Goal: Task Accomplishment & Management: Use online tool/utility

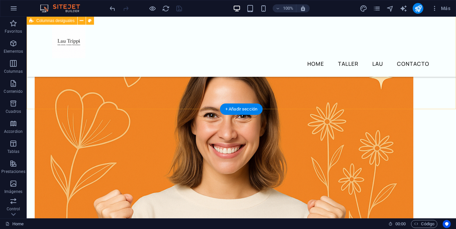
scroll to position [191, 0]
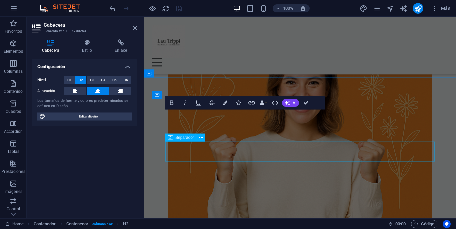
scroll to position [415, 0]
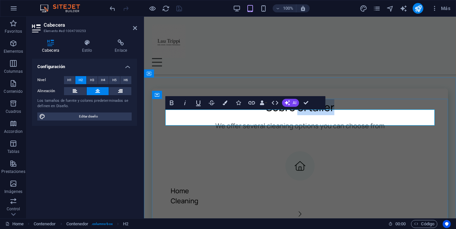
drag, startPoint x: 336, startPoint y: 116, endPoint x: 299, endPoint y: 116, distance: 37.7
click at [299, 115] on h2 "Sobre el taller" at bounding box center [299, 107] width 269 height 16
click at [172, 102] on icon "button" at bounding box center [172, 102] width 4 height 5
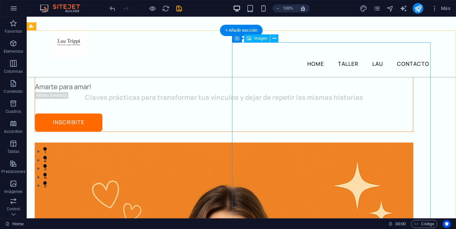
scroll to position [77, 0]
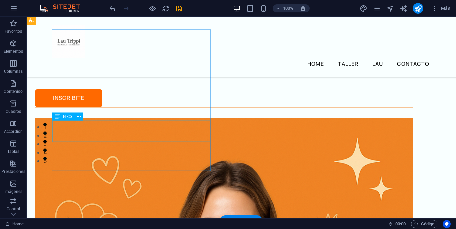
click at [152, 78] on div "Claves prácticas para transformar tus vínculos y dejar de repetir las mismas hi…" at bounding box center [224, 73] width 378 height 11
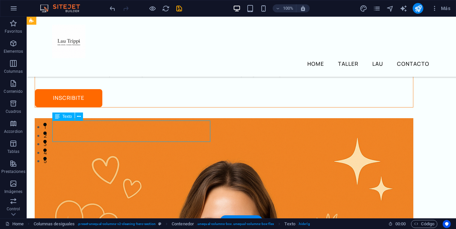
click at [152, 78] on div "Claves prácticas para transformar tus vínculos y dejar de repetir las mismas hi…" at bounding box center [224, 73] width 378 height 11
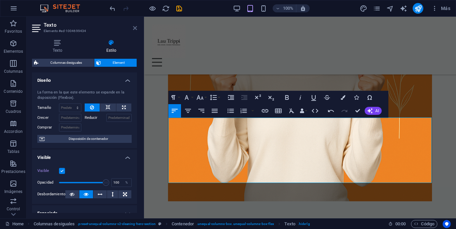
click at [135, 29] on icon at bounding box center [135, 27] width 4 height 5
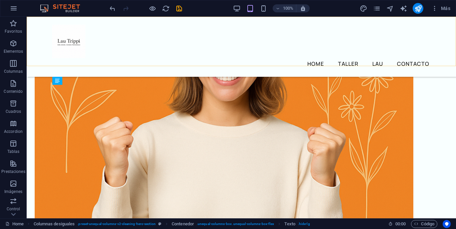
scroll to position [91, 0]
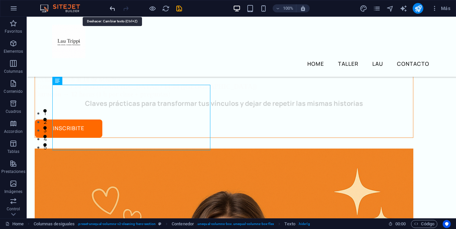
click at [111, 8] on icon "undo" at bounding box center [113, 9] width 8 height 8
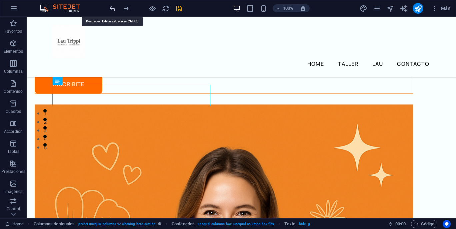
scroll to position [113, 0]
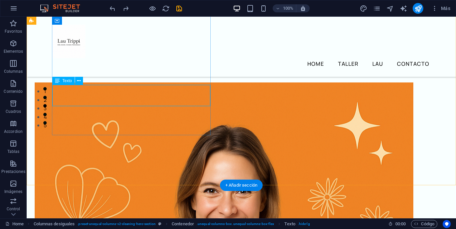
click at [185, 43] on div "Claves prácticas para transformar tus vínculos y dejar de repetir las mismas hi…" at bounding box center [224, 37] width 378 height 11
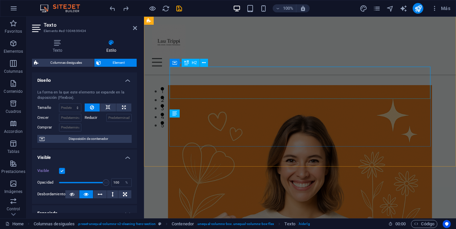
scroll to position [305, 0]
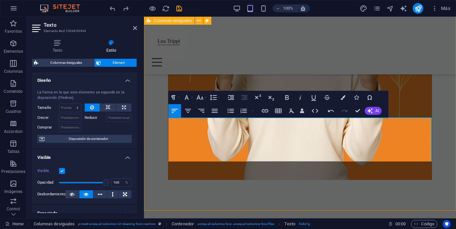
drag, startPoint x: 373, startPoint y: 153, endPoint x: 166, endPoint y: 140, distance: 208.2
click at [340, 100] on button "Colors" at bounding box center [343, 97] width 13 height 13
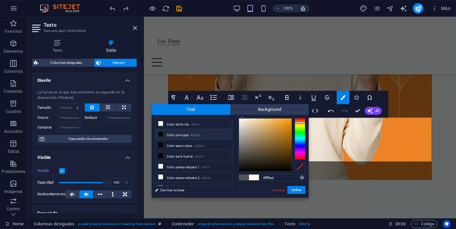
click at [162, 135] on icon at bounding box center [160, 134] width 5 height 5
type input "#000b08"
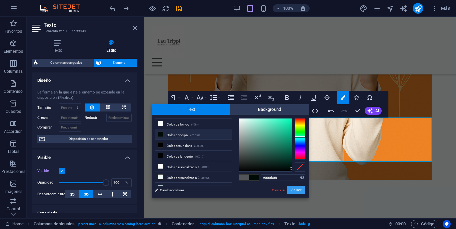
click at [294, 188] on button "Aplicar" at bounding box center [296, 190] width 18 height 8
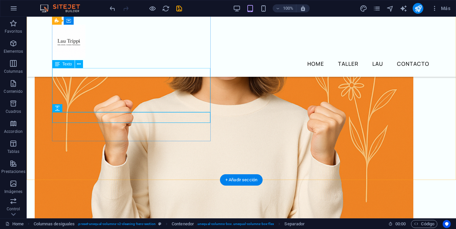
scroll to position [118, 0]
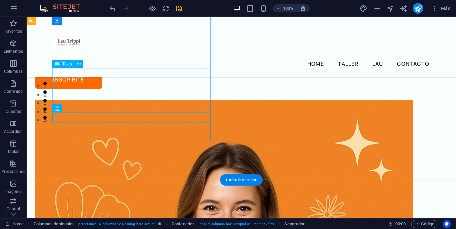
click at [157, 60] on div "Claves prácticas para transformar tus vínculos y dejar de repetir las mismas hi…" at bounding box center [224, 43] width 378 height 33
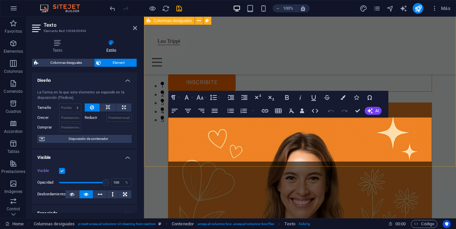
scroll to position [305, 0]
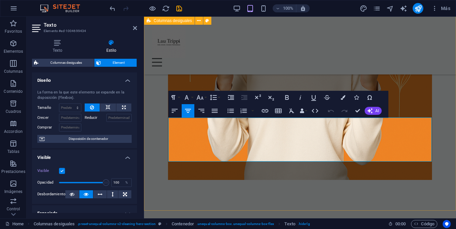
drag, startPoint x: 311, startPoint y: 156, endPoint x: 163, endPoint y: 146, distance: 148.1
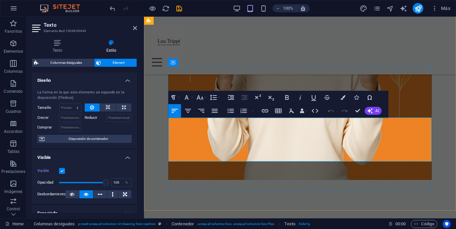
drag, startPoint x: 406, startPoint y: 156, endPoint x: 294, endPoint y: 156, distance: 111.4
drag, startPoint x: 315, startPoint y: 157, endPoint x: 165, endPoint y: 150, distance: 150.2
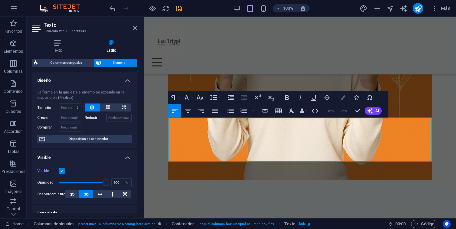
click at [341, 99] on icon "button" at bounding box center [343, 97] width 5 height 5
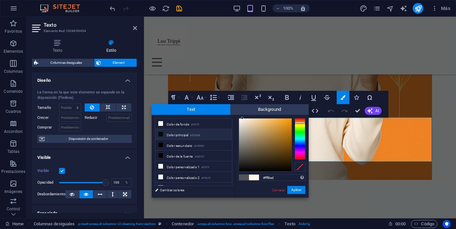
click at [161, 134] on icon at bounding box center [160, 134] width 5 height 5
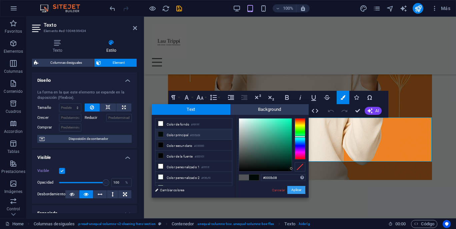
click at [295, 190] on button "Aplicar" at bounding box center [296, 190] width 18 height 8
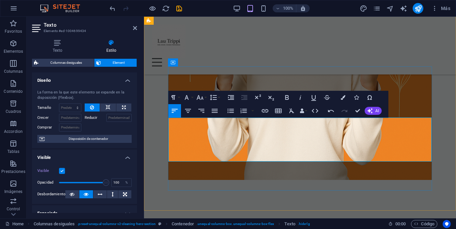
drag, startPoint x: 308, startPoint y: 158, endPoint x: 166, endPoint y: 159, distance: 142.4
click at [341, 101] on button "Colors" at bounding box center [343, 97] width 13 height 13
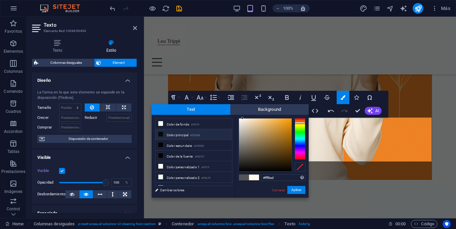
click at [162, 136] on icon at bounding box center [160, 134] width 5 height 5
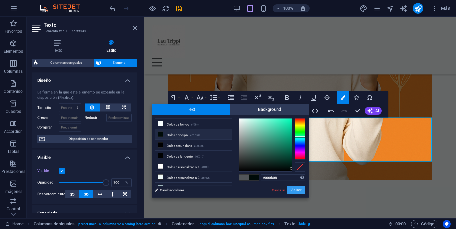
click at [299, 191] on button "Aplicar" at bounding box center [296, 190] width 18 height 8
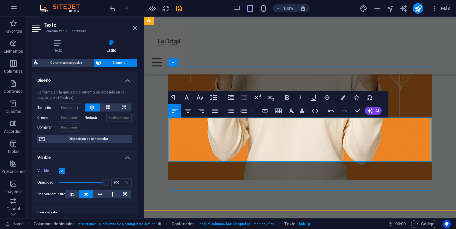
drag, startPoint x: 308, startPoint y: 155, endPoint x: 166, endPoint y: 144, distance: 142.5
click at [189, 110] on icon "button" at bounding box center [188, 111] width 6 height 4
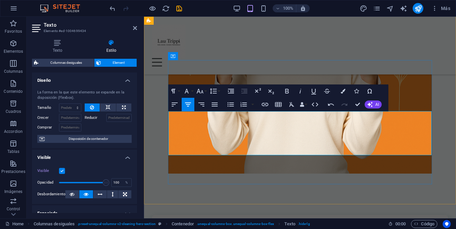
drag, startPoint x: 317, startPoint y: 127, endPoint x: 178, endPoint y: 119, distance: 138.9
click at [343, 91] on icon "button" at bounding box center [343, 91] width 5 height 5
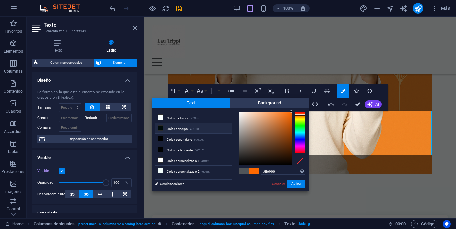
click at [161, 129] on icon at bounding box center [160, 127] width 5 height 5
type input "#000b08"
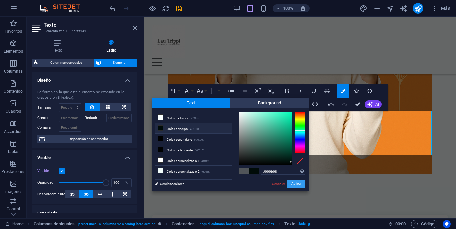
click at [296, 184] on button "Aplicar" at bounding box center [296, 183] width 18 height 8
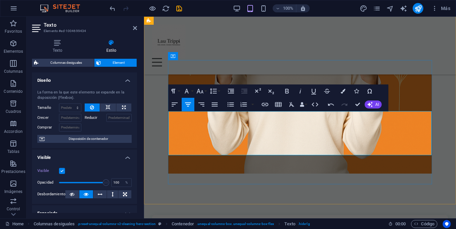
click at [133, 30] on icon at bounding box center [135, 27] width 4 height 5
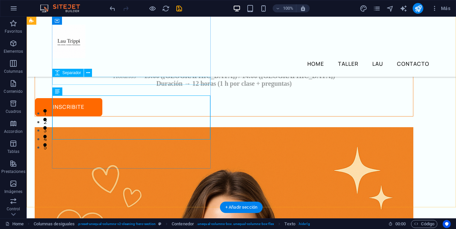
click at [157, 43] on div at bounding box center [224, 39] width 378 height 8
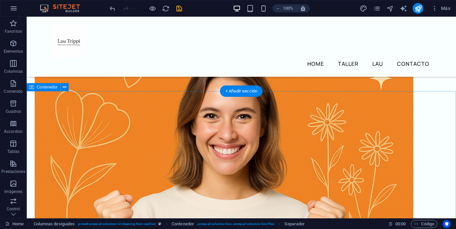
scroll to position [214, 0]
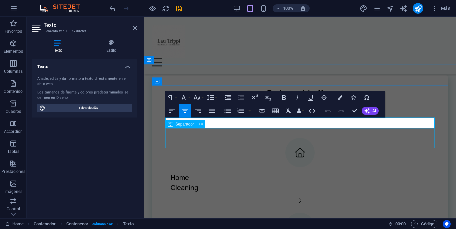
click at [359, 130] on div at bounding box center [299, 128] width 269 height 20
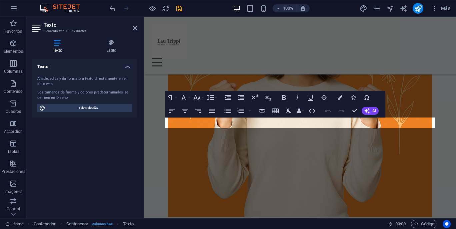
scroll to position [451, 0]
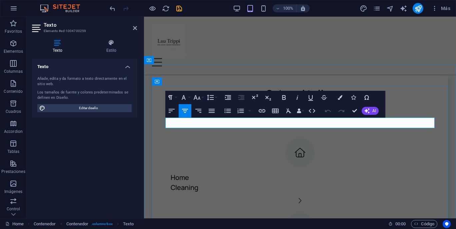
drag, startPoint x: 388, startPoint y: 122, endPoint x: 219, endPoint y: 124, distance: 168.7
click at [219, 118] on p "We offer several cleaning options you can choose from" at bounding box center [299, 112] width 269 height 11
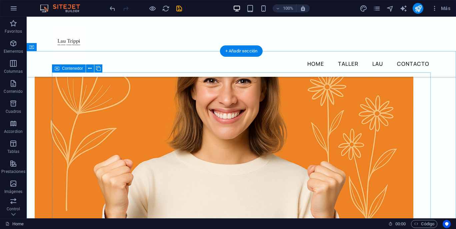
scroll to position [247, 0]
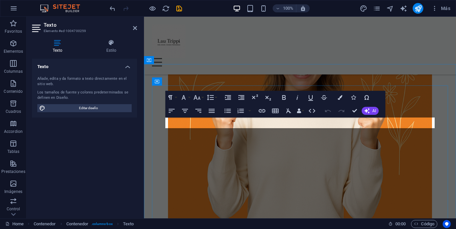
scroll to position [451, 0]
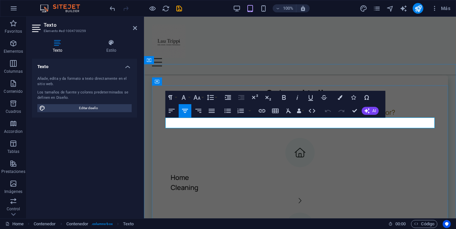
click at [402, 118] on p "Sentís que siempre volvés a vivir la misma historia en el amor?" at bounding box center [299, 112] width 269 height 11
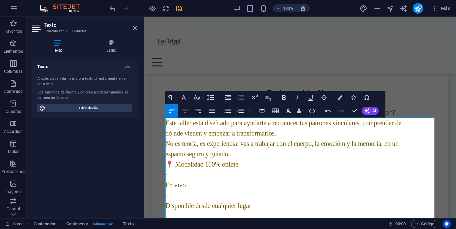
click at [187, 111] on icon "button" at bounding box center [185, 111] width 8 height 8
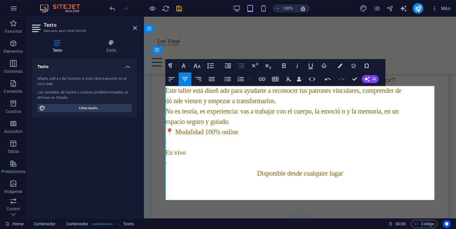
scroll to position [484, 0]
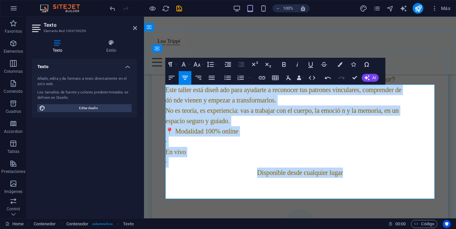
drag, startPoint x: 344, startPoint y: 183, endPoint x: 167, endPoint y: 98, distance: 196.4
click at [167, 98] on div "Sentís que siempre volvés a vivir la misma historia en el amor? Este taller est…" at bounding box center [299, 131] width 269 height 114
click at [184, 80] on icon "button" at bounding box center [185, 78] width 8 height 8
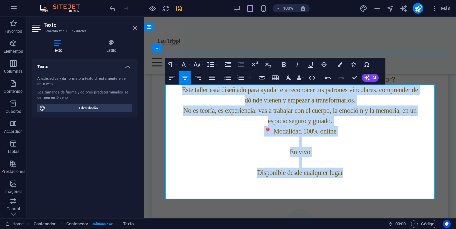
click at [271, 157] on p "En vivo" at bounding box center [299, 152] width 269 height 10
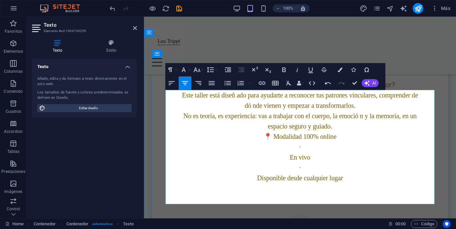
scroll to position [480, 0]
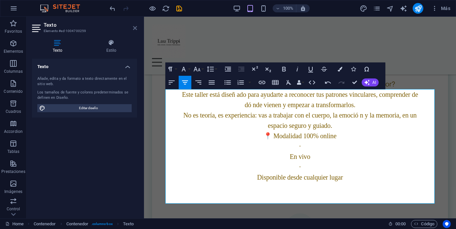
click at [137, 27] on icon at bounding box center [135, 27] width 4 height 5
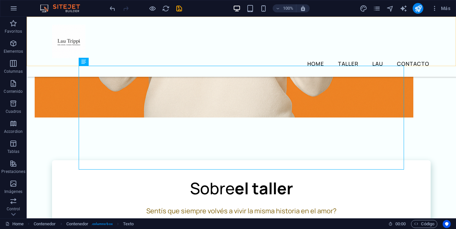
scroll to position [299, 0]
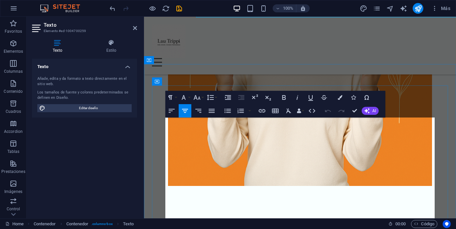
scroll to position [451, 0]
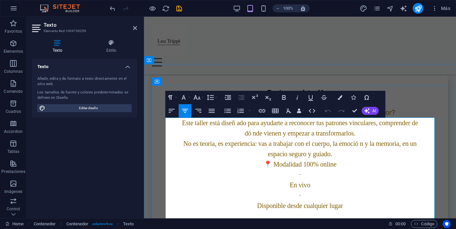
click at [361, 117] on span "Sentís que siempre volvés a vivir la misma historia en el amor?" at bounding box center [300, 112] width 190 height 9
click at [112, 43] on icon at bounding box center [111, 42] width 51 height 7
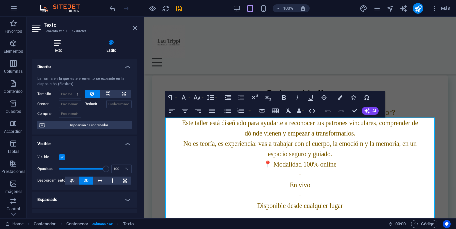
click at [64, 45] on icon at bounding box center [57, 42] width 51 height 7
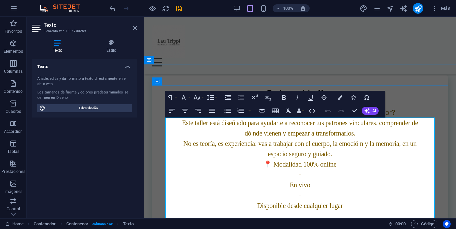
click at [399, 118] on p "Sentís que siempre volvés a vivir la misma historia en el amor?" at bounding box center [299, 112] width 269 height 11
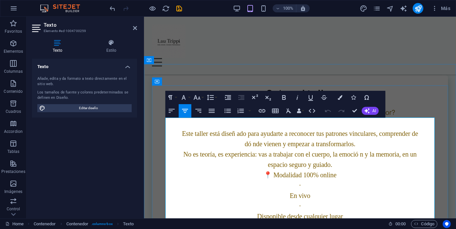
scroll to position [462, 0]
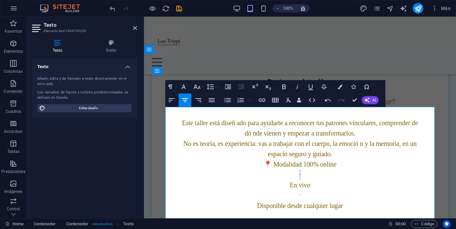
drag, startPoint x: 306, startPoint y: 182, endPoint x: 296, endPoint y: 182, distance: 9.7
click at [296, 180] on p "·" at bounding box center [299, 174] width 269 height 10
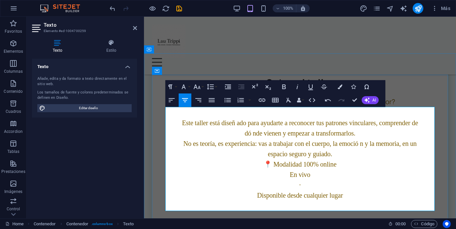
click at [301, 190] on p "·" at bounding box center [299, 185] width 269 height 10
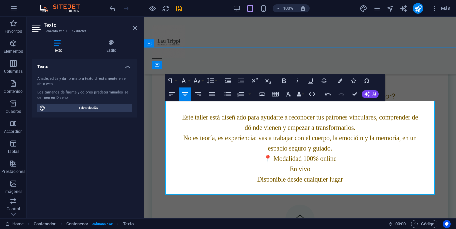
scroll to position [470, 0]
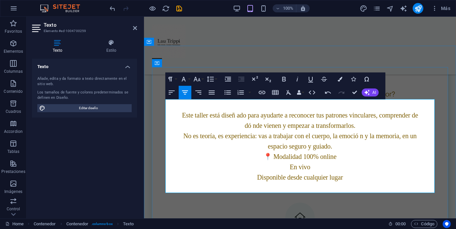
click at [334, 151] on p "espacio seguro y guiado." at bounding box center [299, 146] width 269 height 10
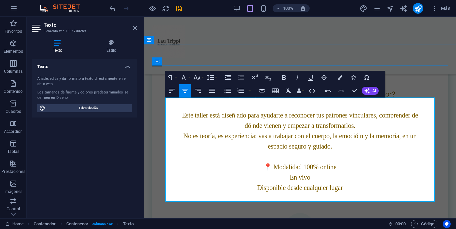
scroll to position [471, 0]
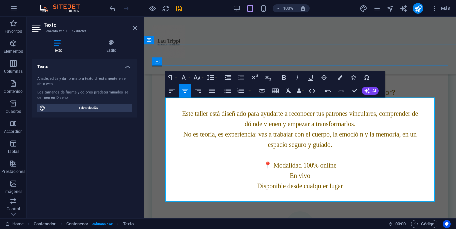
click at [237, 117] on span "Este taller está diseñ ado para ayudarte a reconocer tus patrones vinculares, c…" at bounding box center [300, 113] width 236 height 7
drag, startPoint x: 196, startPoint y: 123, endPoint x: 244, endPoint y: 123, distance: 48.0
click at [244, 117] on span "Este taller está diseñado para ayudarte a reconocer tus patrones vinculares, co…" at bounding box center [300, 113] width 234 height 7
click at [284, 81] on icon "button" at bounding box center [284, 77] width 8 height 8
click at [280, 97] on span "Sentís que siempre volvés a vivir la misma historia en el amor?" at bounding box center [300, 92] width 190 height 9
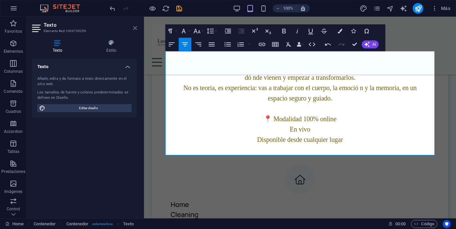
click at [136, 28] on icon at bounding box center [135, 27] width 4 height 5
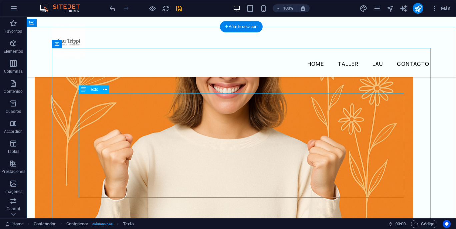
scroll to position [272, 0]
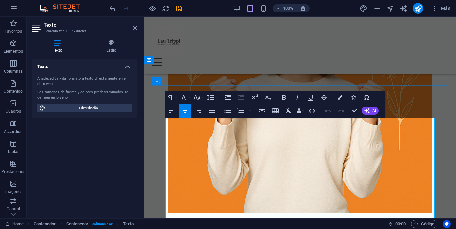
scroll to position [451, 0]
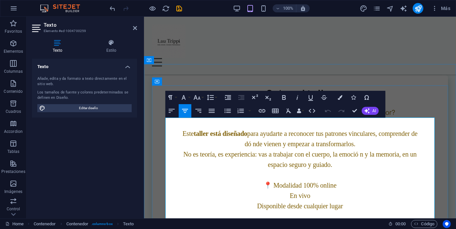
click at [253, 147] on span "dó nde vienen y empezar a transformarlos." at bounding box center [300, 143] width 111 height 7
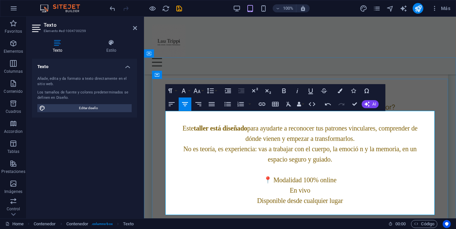
scroll to position [466, 0]
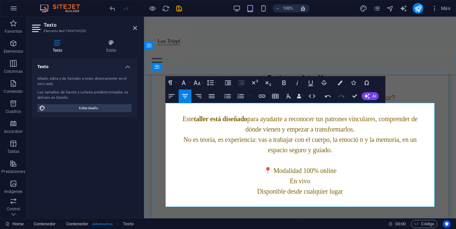
click at [360, 143] on span "No es teoría, es experiencia: vas a trabajar con el cuerpo, la emoció n y la me…" at bounding box center [299, 139] width 233 height 7
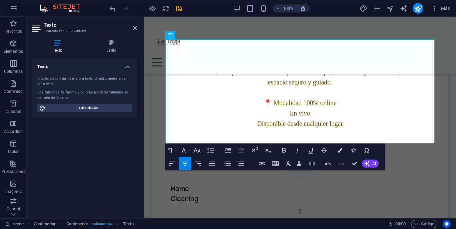
scroll to position [535, 0]
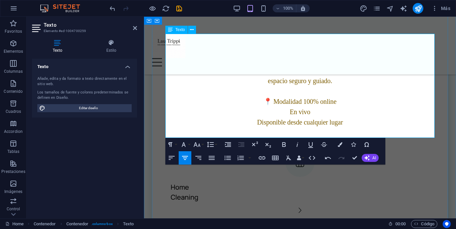
click at [411, 96] on p at bounding box center [299, 91] width 269 height 10
click at [133, 29] on icon at bounding box center [135, 27] width 4 height 5
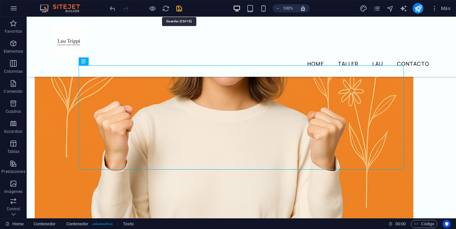
click at [177, 9] on icon "save" at bounding box center [179, 9] width 8 height 8
checkbox input "false"
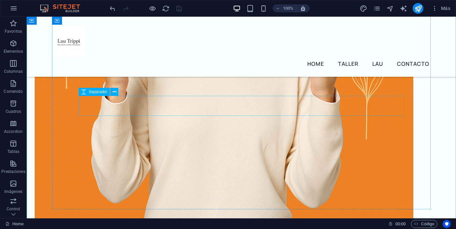
scroll to position [363, 0]
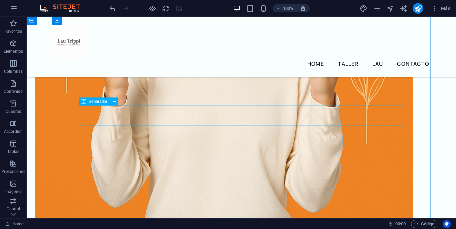
click at [100, 102] on span "Separador" at bounding box center [98, 101] width 19 height 4
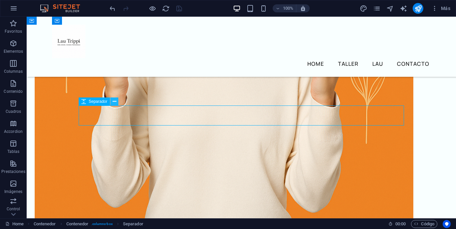
click at [114, 103] on icon at bounding box center [115, 101] width 4 height 7
click at [83, 102] on icon at bounding box center [83, 101] width 5 height 8
click at [115, 102] on icon at bounding box center [115, 101] width 4 height 7
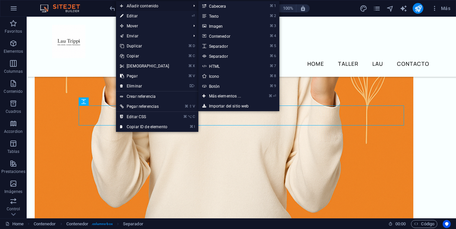
click at [156, 5] on span "Añadir contenido" at bounding box center [152, 6] width 72 height 10
click at [204, 96] on icon at bounding box center [203, 96] width 3 height 10
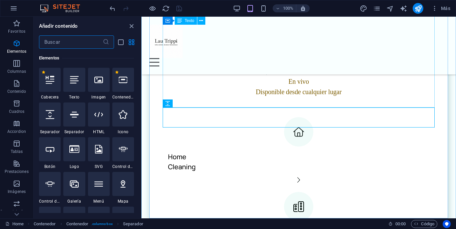
scroll to position [126, 0]
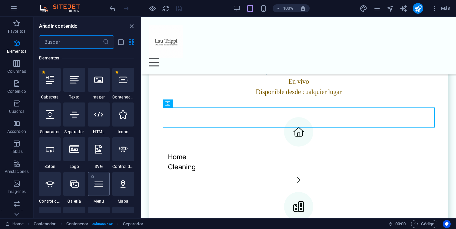
click at [98, 185] on icon at bounding box center [98, 183] width 9 height 9
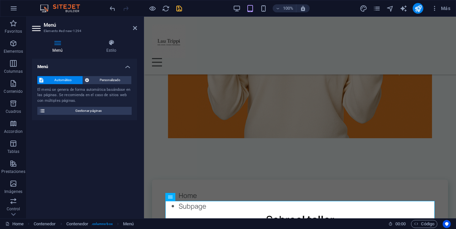
scroll to position [441, 0]
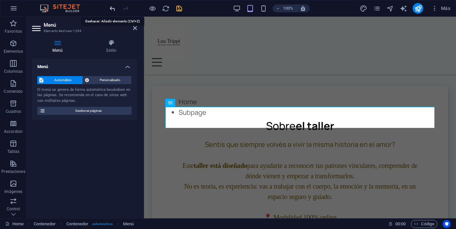
click at [112, 9] on icon "undo" at bounding box center [113, 9] width 8 height 8
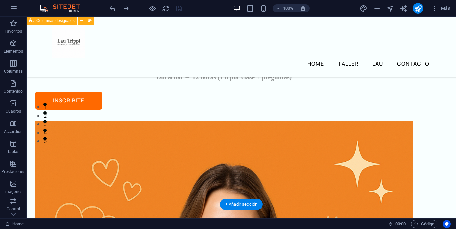
scroll to position [93, 0]
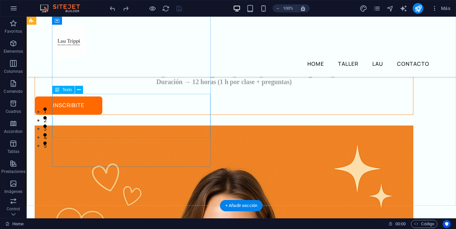
click at [153, 86] on div "Claves prácticas para transformar tus vínculos y dejar de repetir las mismas hi…" at bounding box center [224, 68] width 378 height 33
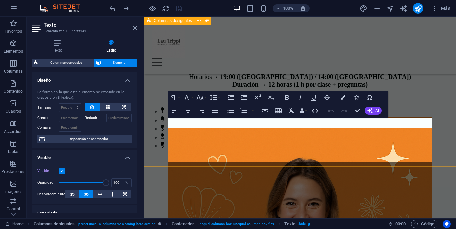
scroll to position [305, 0]
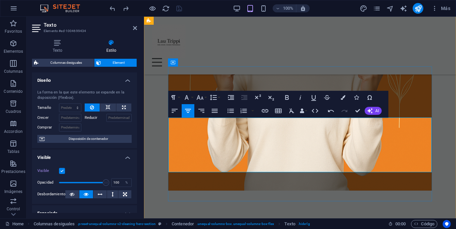
drag, startPoint x: 369, startPoint y: 168, endPoint x: 179, endPoint y: 124, distance: 195.8
click at [342, 100] on button "Colors" at bounding box center [343, 97] width 13 height 13
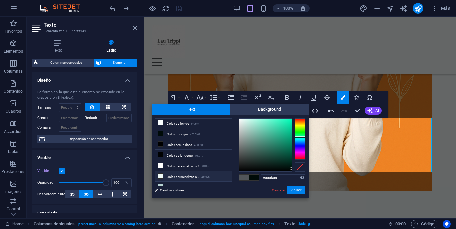
scroll to position [0, 0]
click at [240, 178] on span at bounding box center [244, 177] width 10 height 6
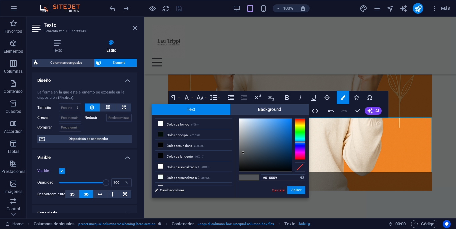
click at [240, 178] on span at bounding box center [244, 177] width 10 height 6
click at [255, 179] on span at bounding box center [254, 177] width 10 height 6
click at [176, 136] on li "Color principal #000b08" at bounding box center [193, 134] width 77 height 11
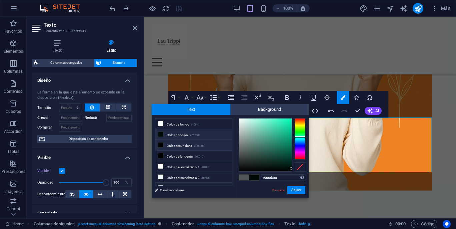
click at [168, 145] on li "Color secundario #000000" at bounding box center [193, 145] width 77 height 11
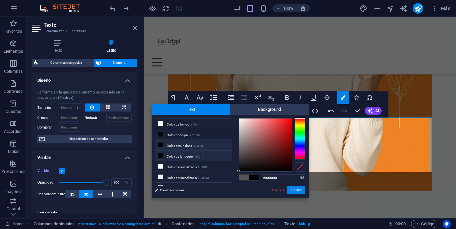
click at [173, 156] on li "Color de la fuente #000101" at bounding box center [193, 155] width 77 height 11
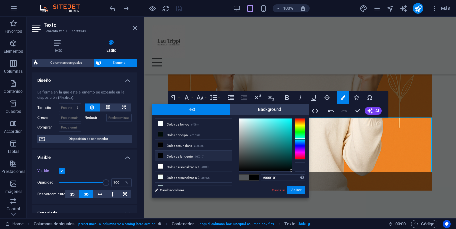
click at [299, 169] on div at bounding box center [300, 166] width 11 height 9
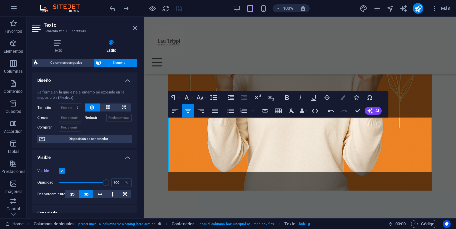
click at [343, 99] on icon "button" at bounding box center [343, 97] width 5 height 5
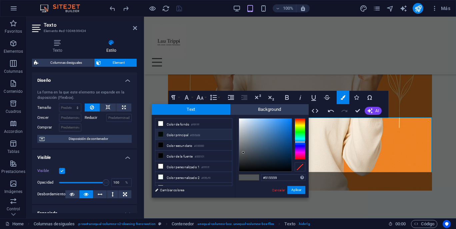
click at [181, 137] on li "Color principal #000b08" at bounding box center [193, 134] width 77 height 11
type input "#000b08"
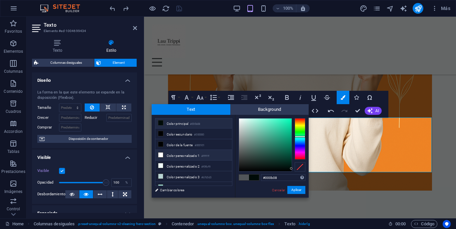
scroll to position [17, 0]
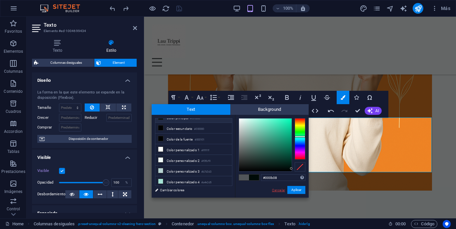
click at [276, 188] on link "Cancelar" at bounding box center [278, 189] width 14 height 5
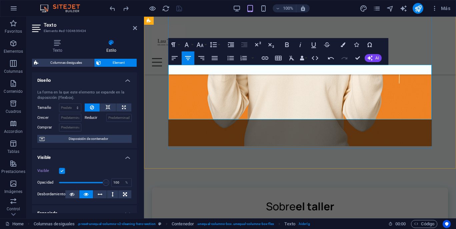
scroll to position [375, 0]
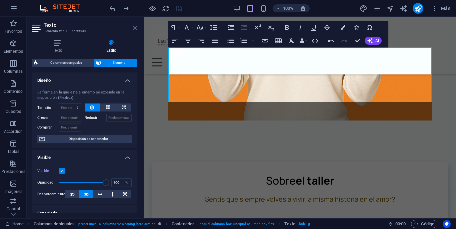
click at [135, 27] on icon at bounding box center [135, 27] width 4 height 5
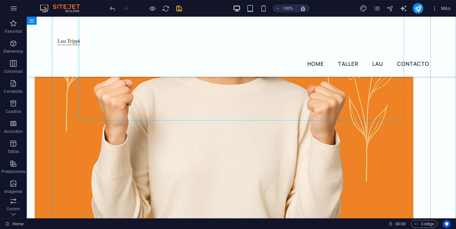
scroll to position [353, 0]
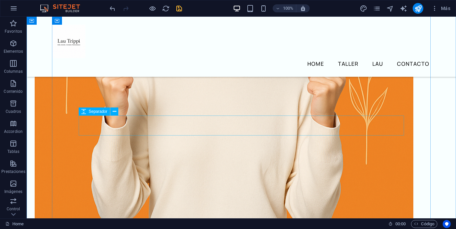
click at [98, 113] on span "Separador" at bounding box center [98, 111] width 19 height 4
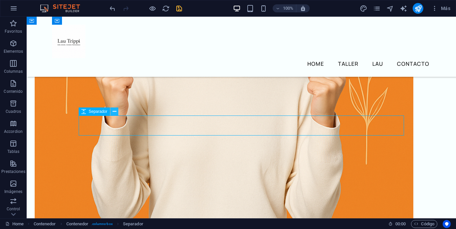
click at [115, 114] on icon at bounding box center [115, 111] width 4 height 7
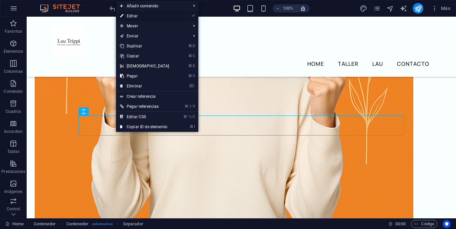
click at [135, 15] on link "⏎ Editar" at bounding box center [144, 16] width 57 height 10
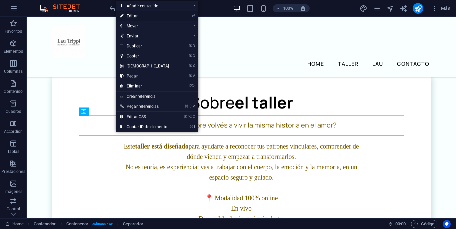
select select "px"
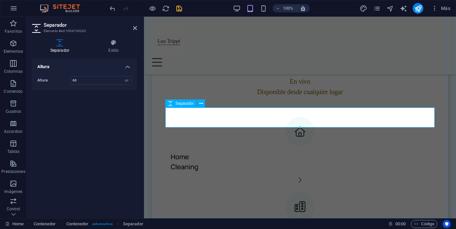
click at [185, 105] on span "Separador" at bounding box center [184, 103] width 19 height 4
click at [134, 29] on icon at bounding box center [135, 27] width 4 height 5
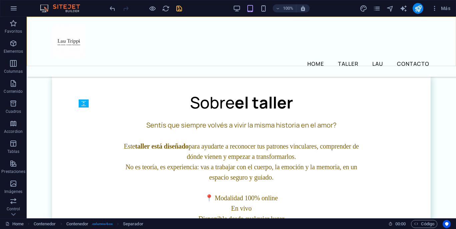
scroll to position [361, 0]
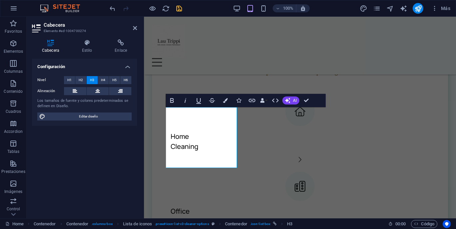
scroll to position [626, 0]
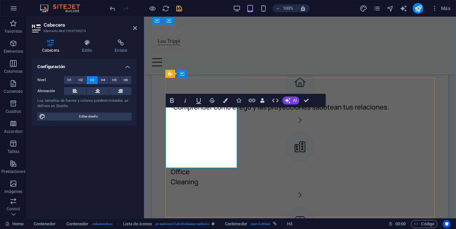
click at [175, 112] on h3 "-Comprender cómo el ego y las proyecciones sabotean tus relaciones." at bounding box center [280, 107] width 218 height 10
click at [364, 67] on div at bounding box center [299, 57] width 269 height 20
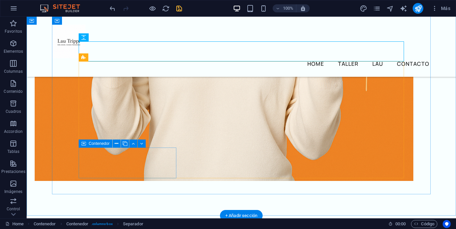
scroll to position [428, 0]
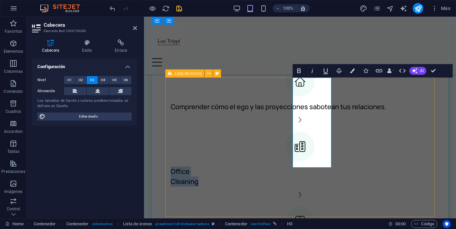
scroll to position [648, 0]
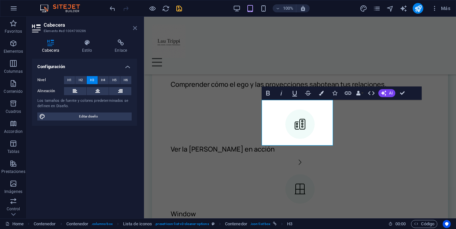
click at [136, 27] on icon at bounding box center [135, 27] width 4 height 5
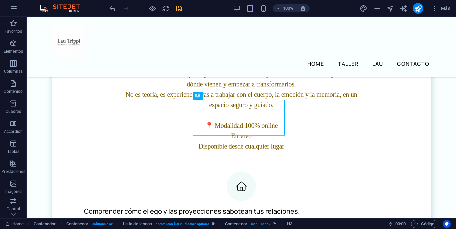
scroll to position [424, 0]
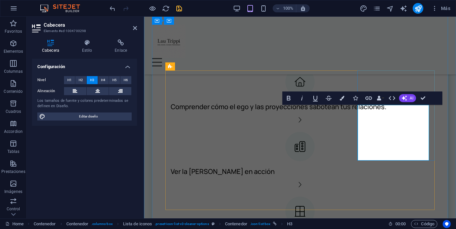
scroll to position [633, 0]
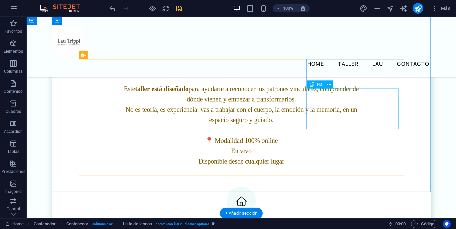
scroll to position [430, 0]
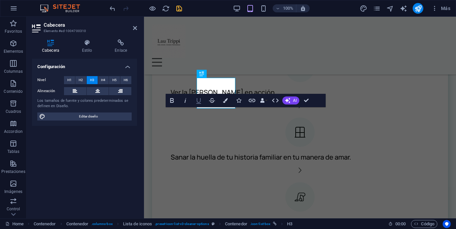
scroll to position [734, 0]
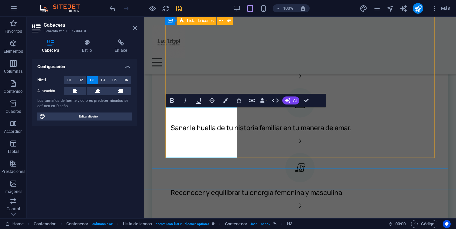
click at [353, 75] on div "Comprender cómo el ego y las proyecciones sabotean tus relaciones. Ver la ley d…" at bounding box center [299, 158] width 269 height 399
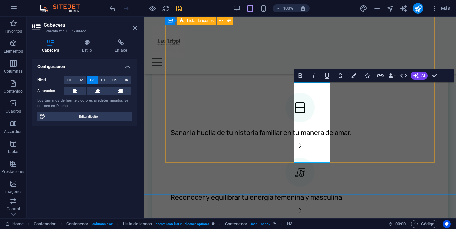
scroll to position [742, 0]
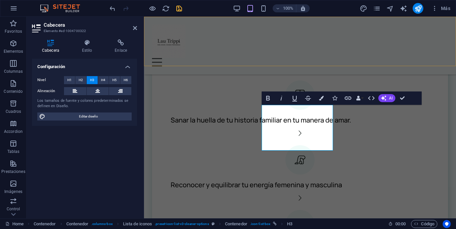
click at [337, 65] on div "Home Taller Lau Contacto Menu" at bounding box center [300, 46] width 312 height 58
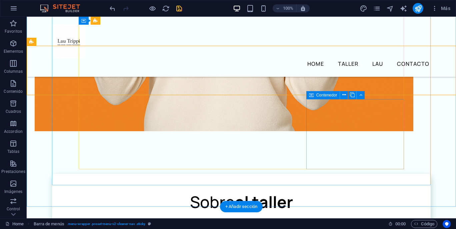
scroll to position [475, 0]
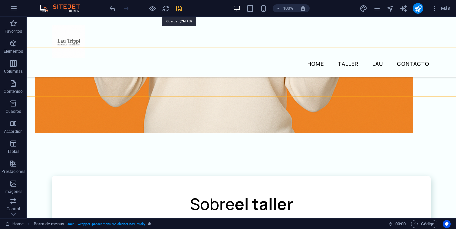
click at [180, 7] on icon "save" at bounding box center [179, 9] width 8 height 8
checkbox input "false"
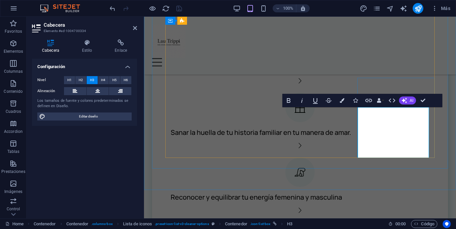
scroll to position [734, 0]
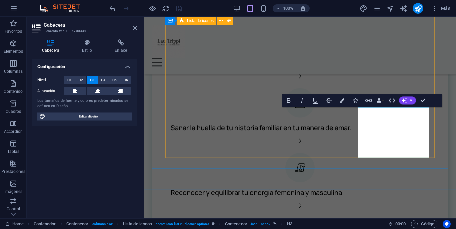
click at [356, 69] on div "Comprender cómo el ego y las proyecciones sabotean tus relaciones. Ver la ley d…" at bounding box center [299, 148] width 269 height 379
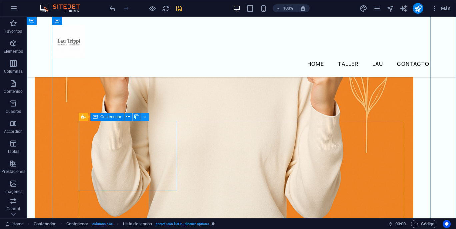
scroll to position [364, 0]
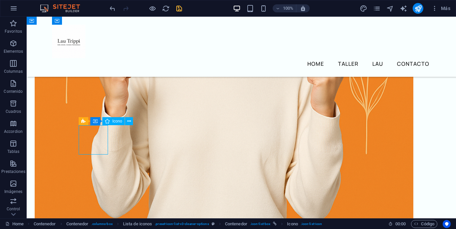
select select "xMidYMid"
select select "px"
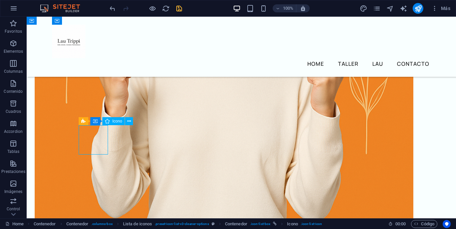
select select "px"
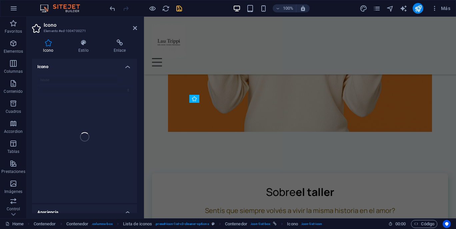
scroll to position [601, 0]
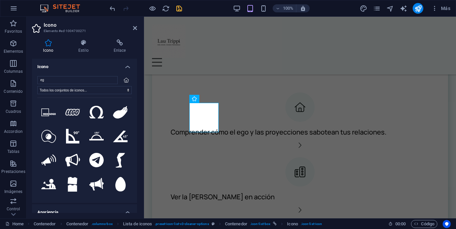
type input "e"
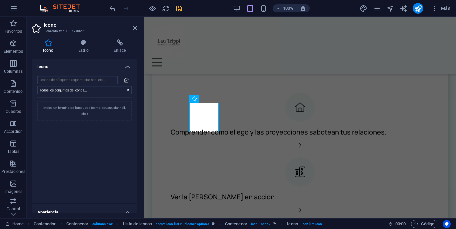
type input "u"
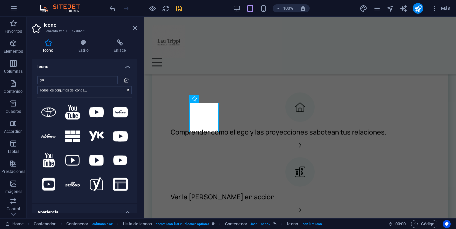
type input "y"
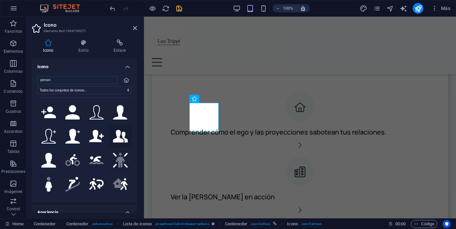
type input "person"
click at [114, 135] on icon at bounding box center [120, 136] width 15 height 13
click at [136, 28] on icon at bounding box center [135, 27] width 4 height 5
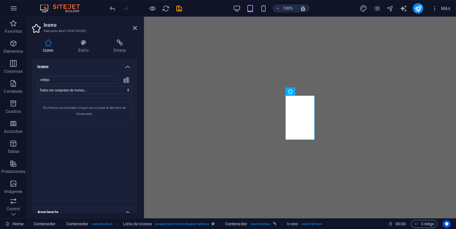
select select "xMidYMid"
select select "px"
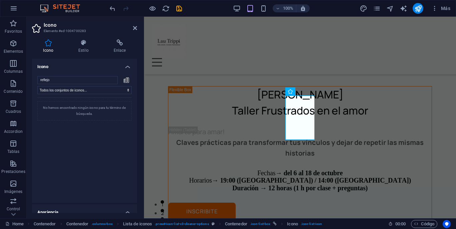
scroll to position [608, 0]
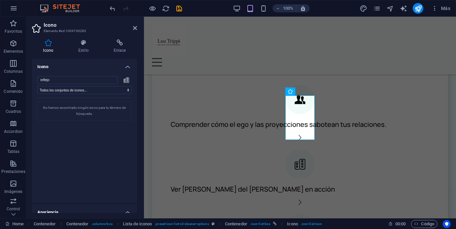
type input "reflejo"
click at [111, 80] on input "reflejo" at bounding box center [77, 80] width 80 height 8
type input "dos personas"
click at [298, 149] on figure at bounding box center [299, 163] width 269 height 29
click at [111, 80] on input "dos personas" at bounding box center [77, 80] width 80 height 8
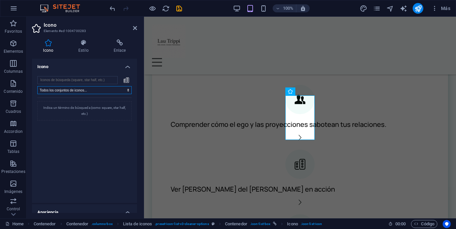
click at [88, 91] on select "Todos los conjuntos de iconos... IcoFont Ionicons FontAwesome Brands FontAwesom…" at bounding box center [84, 90] width 94 height 8
click at [80, 80] on input "search" at bounding box center [77, 80] width 80 height 8
type input "persona"
click at [74, 112] on icon at bounding box center [72, 112] width 15 height 15
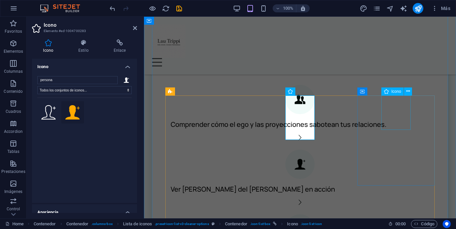
click at [398, 214] on figure at bounding box center [299, 228] width 269 height 29
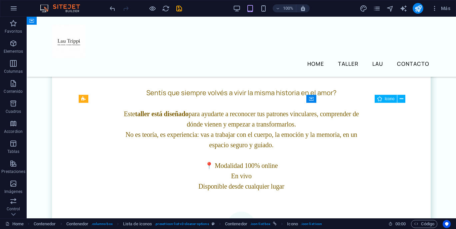
scroll to position [386, 0]
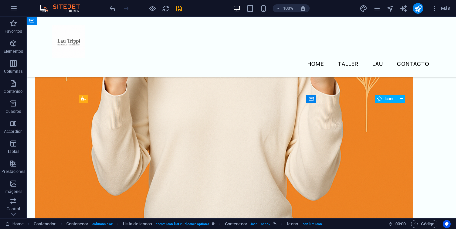
select select "xMidYMid"
select select "px"
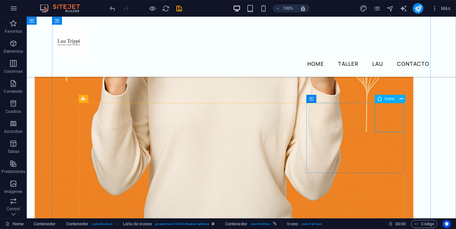
select select "px"
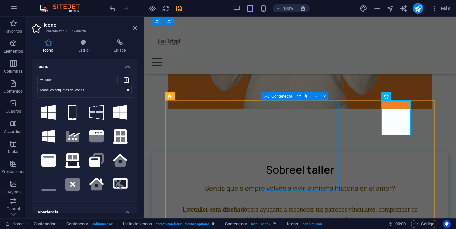
scroll to position [603, 0]
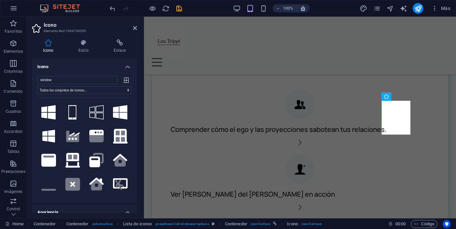
click at [118, 84] on div "window Todos los conjuntos de iconos... IcoFont Ionicons FontAwesome Brands Fon…" at bounding box center [84, 136] width 94 height 121
drag, startPoint x: 69, startPoint y: 79, endPoint x: 32, endPoint y: 78, distance: 37.4
click at [32, 78] on div "window Todos los conjuntos de iconos... IcoFont Ionicons FontAwesome Brands Fon…" at bounding box center [84, 137] width 105 height 132
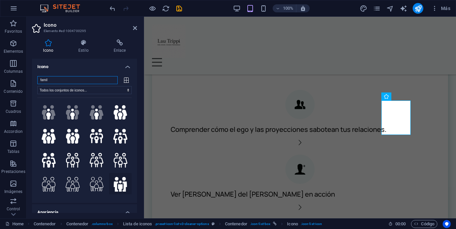
type input "famil"
click at [116, 181] on icon at bounding box center [120, 184] width 15 height 15
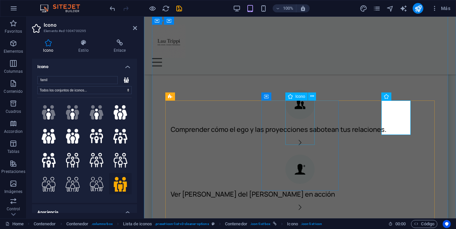
click at [308, 154] on figure at bounding box center [299, 168] width 269 height 29
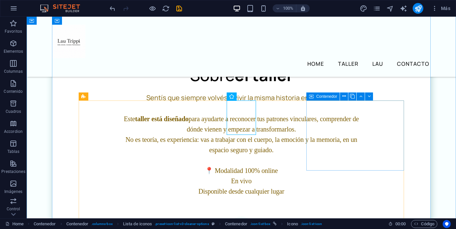
scroll to position [388, 0]
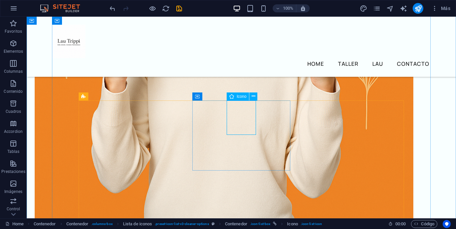
select select "xMidYMid"
select select "px"
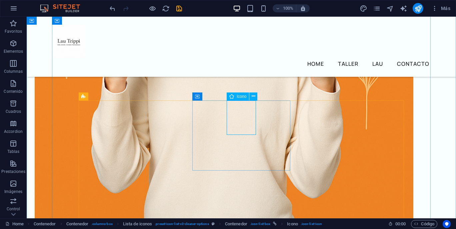
select select "px"
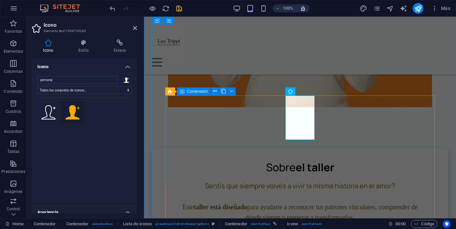
scroll to position [608, 0]
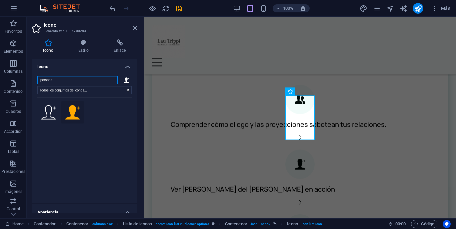
drag, startPoint x: 61, startPoint y: 80, endPoint x: 38, endPoint y: 80, distance: 22.7
click at [38, 80] on input "persona" at bounding box center [77, 80] width 80 height 8
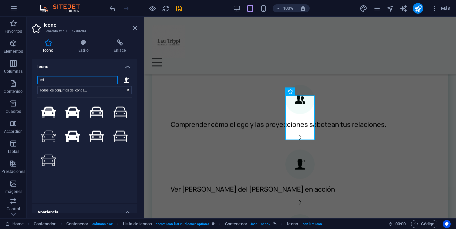
type input "m"
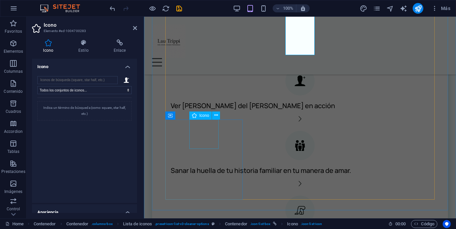
scroll to position [693, 0]
click at [204, 194] on figure at bounding box center [299, 208] width 269 height 29
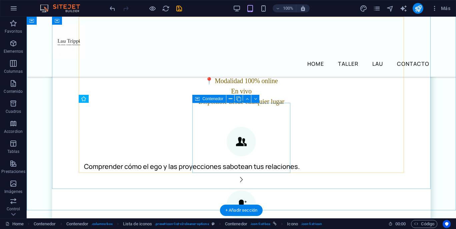
scroll to position [472, 0]
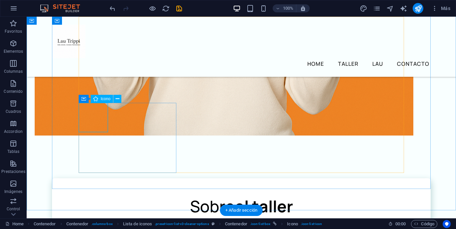
select select "xMidYMid"
select select "px"
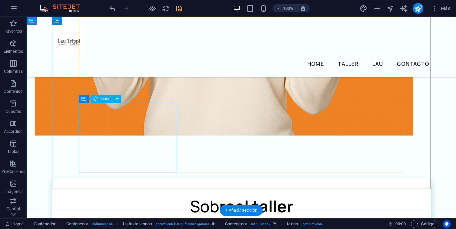
select select "px"
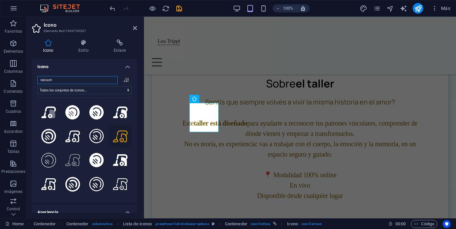
scroll to position [709, 0]
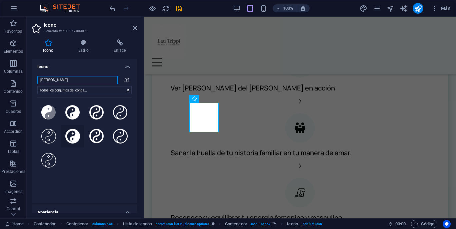
type input "[PERSON_NAME]"
click at [73, 135] on icon at bounding box center [72, 136] width 15 height 15
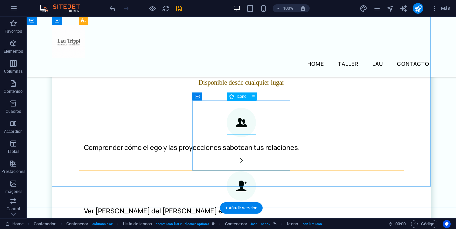
select select "xMidYMid"
select select "px"
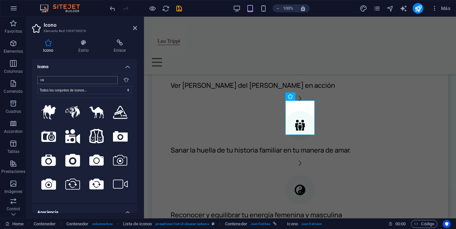
type input "c"
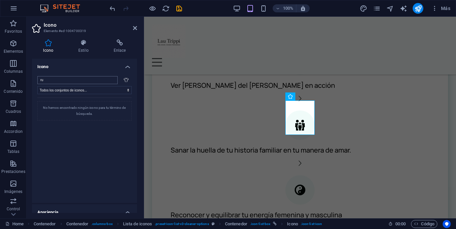
type input "r"
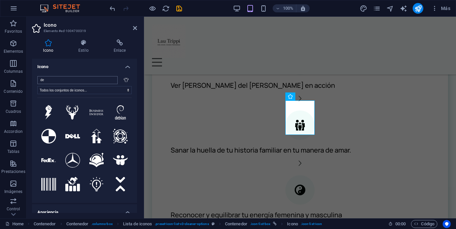
type input "d"
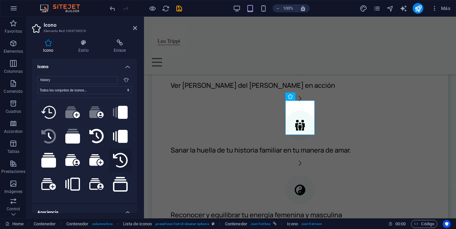
type input "history"
click at [119, 159] on icon at bounding box center [120, 160] width 15 height 15
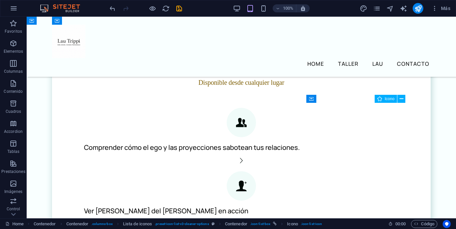
scroll to position [472, 0]
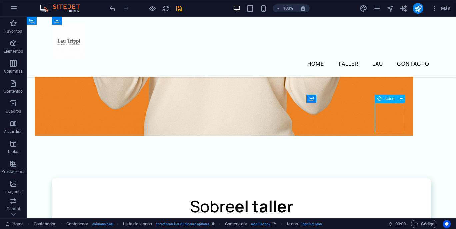
select select "xMidYMid"
select select "px"
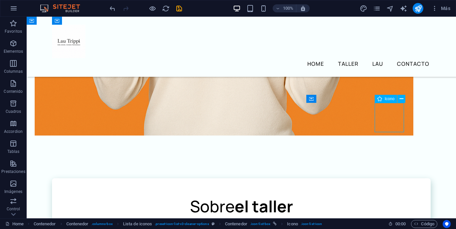
select select "px"
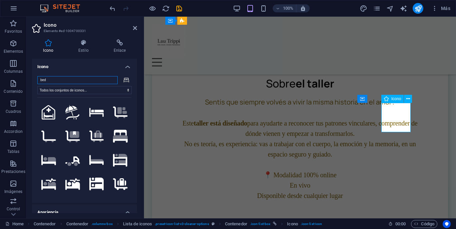
scroll to position [709, 0]
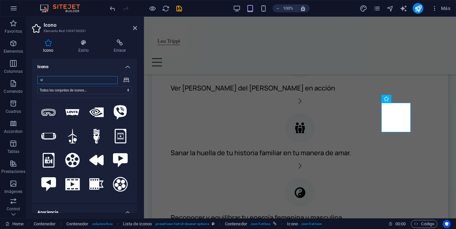
type input "v"
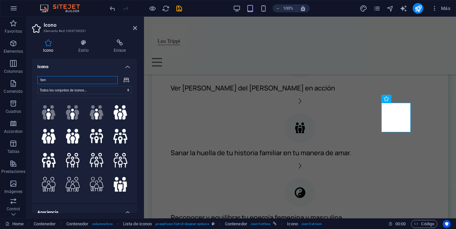
type input "fam"
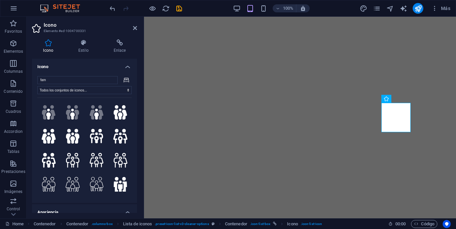
select select "xMidYMid"
select select "px"
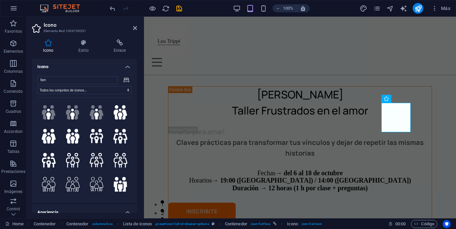
scroll to position [709, 0]
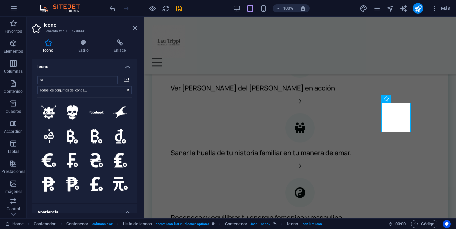
type input "f"
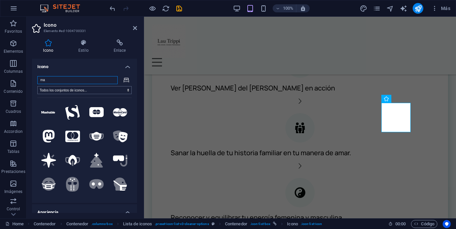
type input "m"
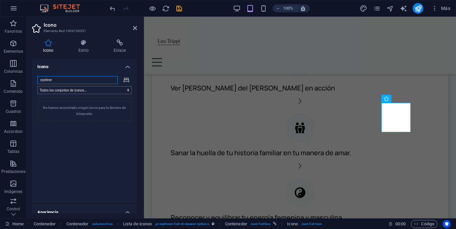
type input "eyeliner"
click at [125, 82] on icon at bounding box center [126, 79] width 5 height 5
click at [125, 80] on icon at bounding box center [126, 79] width 5 height 5
click at [126, 90] on select "Todos los conjuntos de iconos... IcoFont Ionicons FontAwesome Brands FontAwesom…" at bounding box center [84, 90] width 94 height 8
select select "icofont"
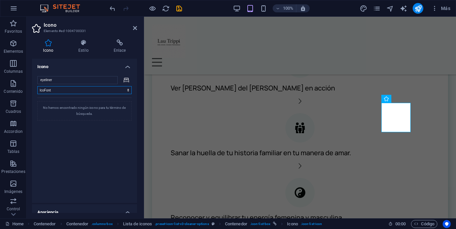
click at [37, 86] on select "Todos los conjuntos de iconos... IcoFont Ionicons FontAwesome Brands FontAwesom…" at bounding box center [84, 90] width 94 height 8
click at [101, 90] on select "Todos los conjuntos de iconos... IcoFont Ionicons FontAwesome Brands FontAwesom…" at bounding box center [84, 90] width 94 height 8
click at [37, 86] on select "Todos los conjuntos de iconos... IcoFont Ionicons FontAwesome Brands FontAwesom…" at bounding box center [84, 90] width 94 height 8
click at [96, 82] on input "eyeliner" at bounding box center [77, 80] width 80 height 8
click at [110, 81] on input "eyeliner" at bounding box center [77, 80] width 80 height 8
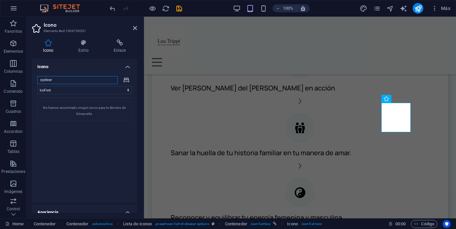
click at [110, 79] on input "eyeliner" at bounding box center [77, 80] width 80 height 8
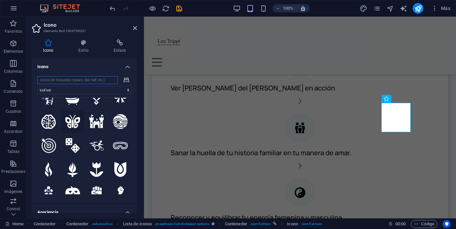
scroll to position [19, 0]
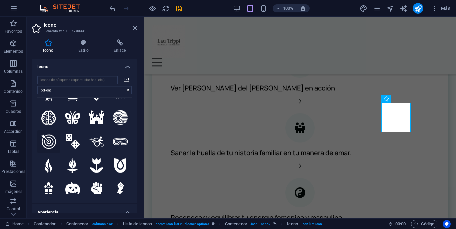
click at [46, 136] on icon at bounding box center [48, 141] width 15 height 15
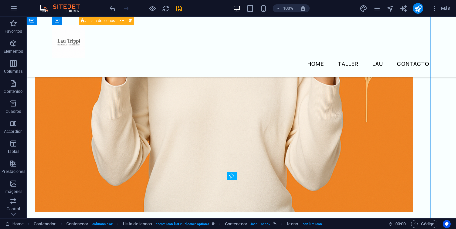
scroll to position [395, 0]
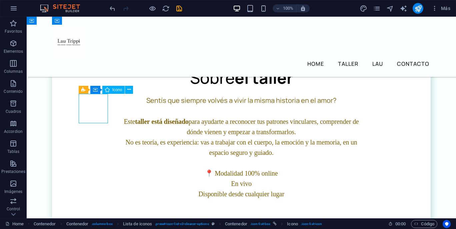
select select "xMidYMid"
select select "px"
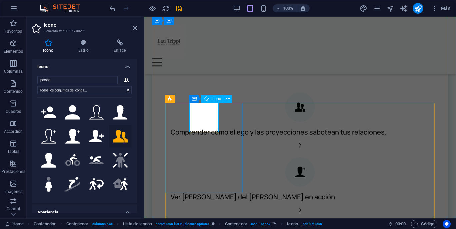
click at [201, 119] on figure at bounding box center [299, 106] width 269 height 29
click at [230, 99] on button at bounding box center [228, 99] width 8 height 8
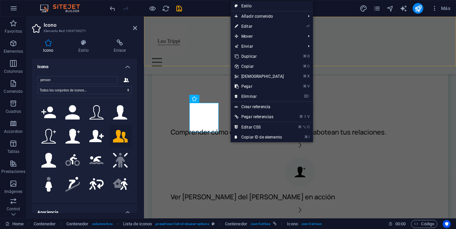
click at [211, 55] on div "Home Taller Lau Contacto Menu" at bounding box center [300, 46] width 312 height 58
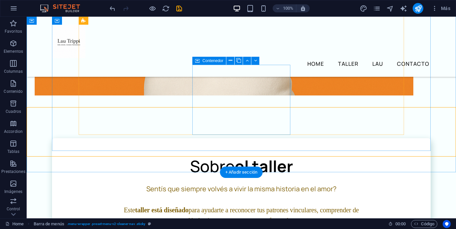
scroll to position [514, 0]
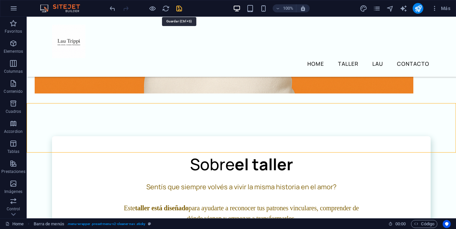
click at [180, 9] on icon "save" at bounding box center [179, 9] width 8 height 8
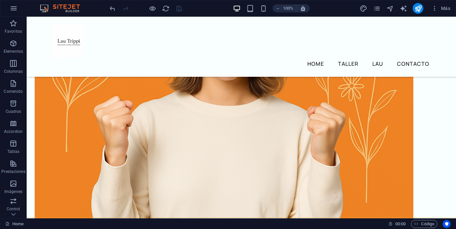
scroll to position [316, 0]
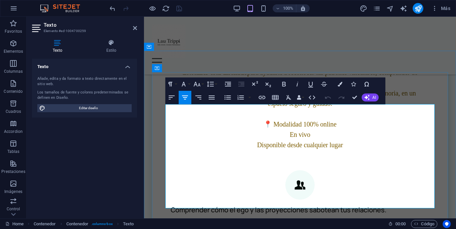
scroll to position [527, 0]
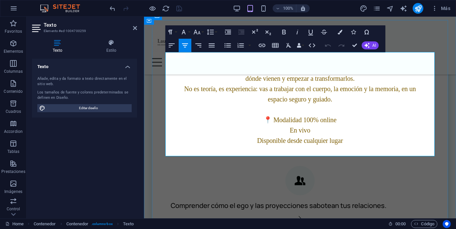
click at [303, 115] on p at bounding box center [299, 109] width 269 height 10
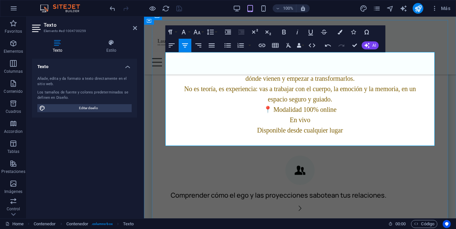
click at [299, 125] on p "En vivo" at bounding box center [299, 120] width 269 height 10
click at [301, 134] on span "Disponible desde cualquier lugar" at bounding box center [300, 129] width 86 height 7
click at [135, 30] on icon at bounding box center [135, 27] width 4 height 5
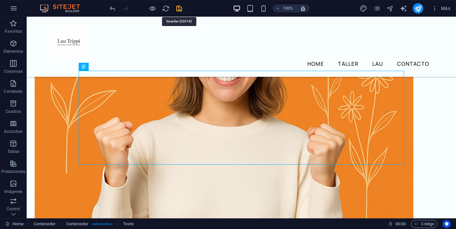
click at [180, 8] on icon "save" at bounding box center [179, 9] width 8 height 8
checkbox input "false"
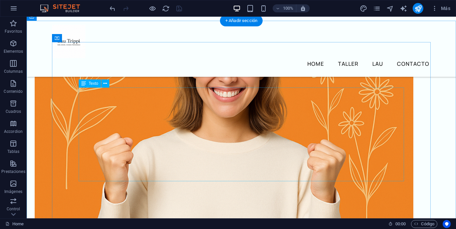
scroll to position [280, 0]
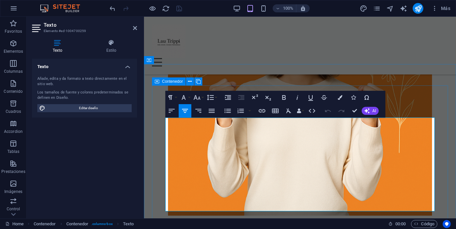
scroll to position [462, 0]
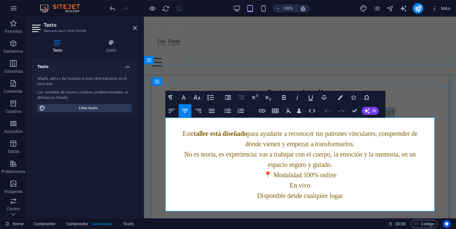
drag, startPoint x: 306, startPoint y: 123, endPoint x: 399, endPoint y: 124, distance: 92.0
click at [399, 118] on p "Sentís que siempre volvés a vivir la misma historia en el amor?" at bounding box center [299, 112] width 269 height 11
click at [283, 99] on icon "button" at bounding box center [284, 97] width 4 height 5
click at [199, 99] on icon "button" at bounding box center [197, 97] width 7 height 5
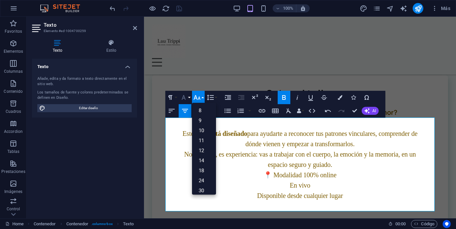
click at [187, 97] on icon "button" at bounding box center [184, 97] width 8 height 8
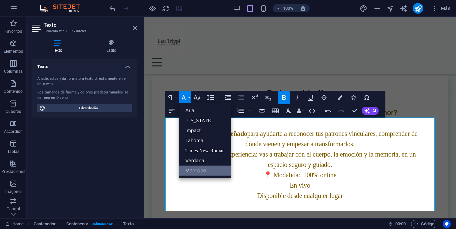
scroll to position [0, 0]
click at [201, 98] on button "Font Size" at bounding box center [198, 97] width 13 height 13
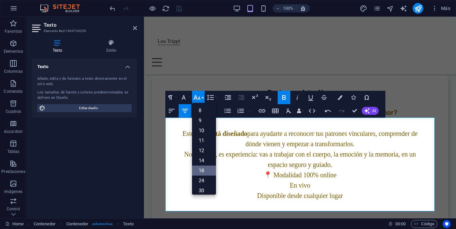
click at [205, 172] on link "18" at bounding box center [204, 170] width 24 height 10
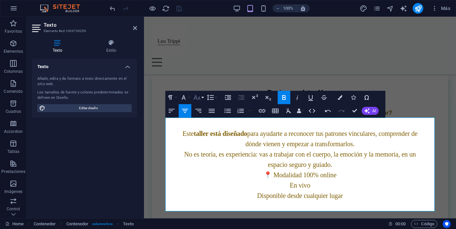
click at [200, 99] on icon "button" at bounding box center [197, 97] width 8 height 8
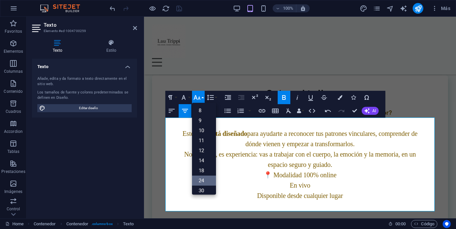
click at [203, 178] on link "24" at bounding box center [204, 180] width 24 height 10
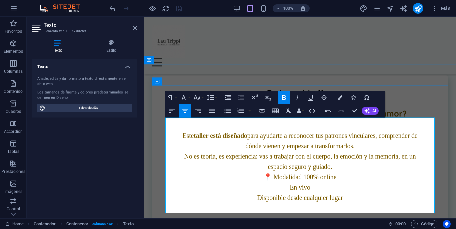
click at [236, 130] on p at bounding box center [299, 125] width 269 height 11
click at [113, 11] on icon "undo" at bounding box center [113, 9] width 8 height 8
click at [112, 9] on icon "undo" at bounding box center [113, 9] width 8 height 8
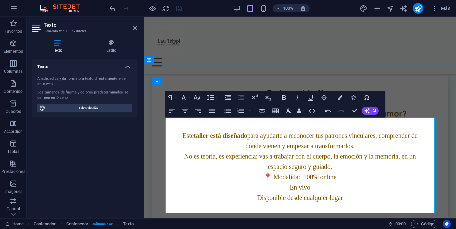
click at [217, 139] on strong "taller está diseñado" at bounding box center [220, 135] width 53 height 7
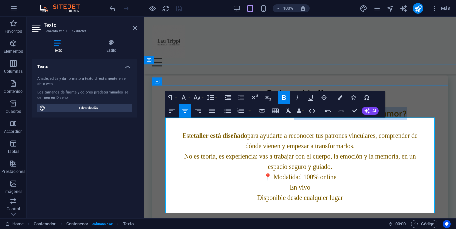
drag, startPoint x: 407, startPoint y: 123, endPoint x: 294, endPoint y: 125, distance: 113.1
click at [294, 120] on p "Sentís que siempre volvés a vivir la misma historia en el amor?" at bounding box center [299, 113] width 269 height 13
click at [287, 118] on span "Sentís que siempre volvés a vivir la misma historia en el amor?" at bounding box center [300, 113] width 213 height 9
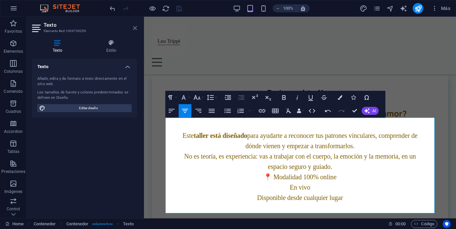
click at [135, 28] on icon at bounding box center [135, 27] width 4 height 5
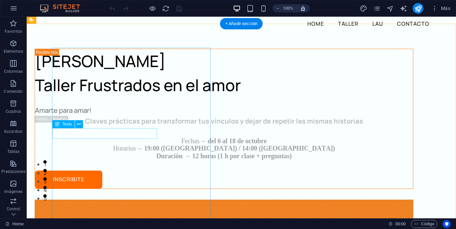
scroll to position [51, 0]
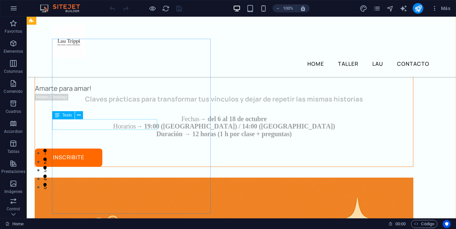
click at [115, 94] on div "Amarte para amar!" at bounding box center [224, 88] width 378 height 11
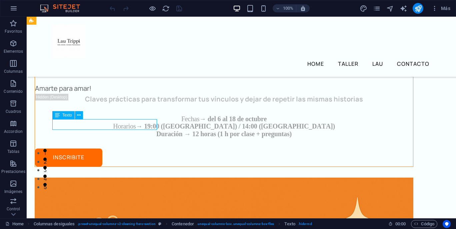
click at [115, 94] on div "Amarte para amar!" at bounding box center [224, 88] width 378 height 11
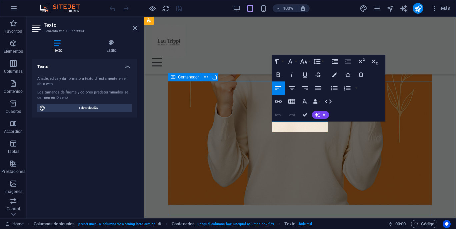
drag, startPoint x: 273, startPoint y: 126, endPoint x: 328, endPoint y: 128, distance: 55.4
click at [292, 90] on icon "button" at bounding box center [292, 88] width 8 height 8
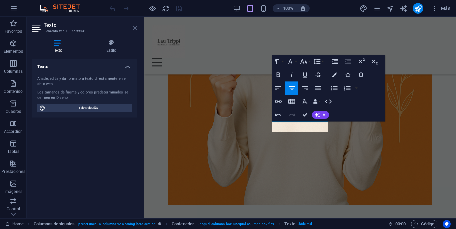
click at [136, 30] on icon at bounding box center [135, 27] width 4 height 5
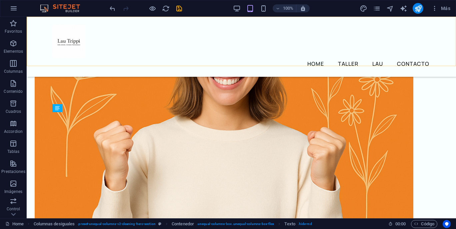
scroll to position [58, 0]
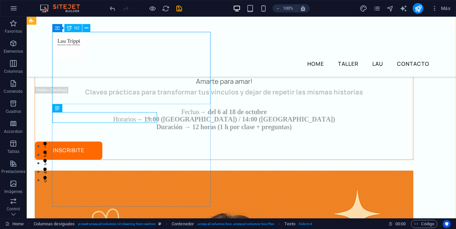
click at [190, 68] on div "Lau Tripp Taller Frustrados en el amor" at bounding box center [224, 44] width 378 height 48
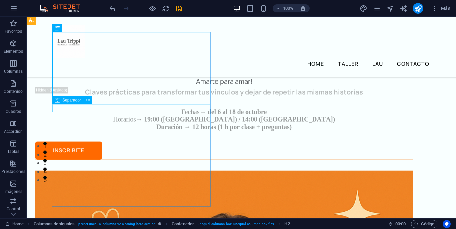
click at [189, 76] on div at bounding box center [224, 72] width 378 height 8
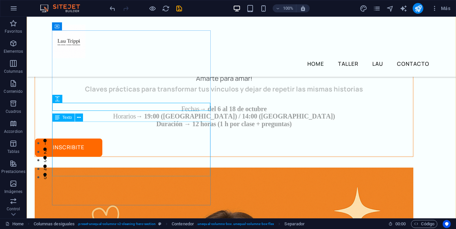
scroll to position [62, 0]
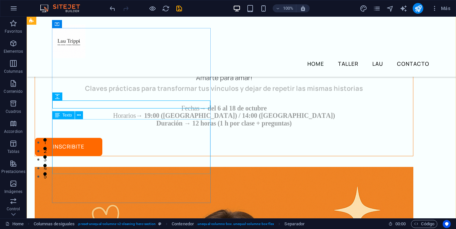
click at [165, 127] on div "Claves prácticas para transformar tus vínculos y dejar de repetir las mismas hi…" at bounding box center [224, 105] width 378 height 44
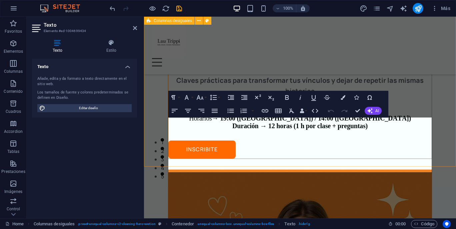
scroll to position [305, 0]
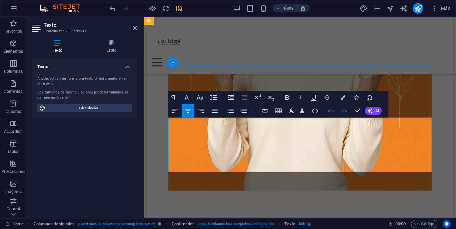
drag, startPoint x: 370, startPoint y: 169, endPoint x: 179, endPoint y: 123, distance: 197.2
click at [174, 113] on icon "button" at bounding box center [175, 111] width 8 height 8
click at [132, 30] on header "Texto Elemento #ed-1004699434" at bounding box center [84, 25] width 105 height 17
click at [133, 29] on icon at bounding box center [135, 27] width 4 height 5
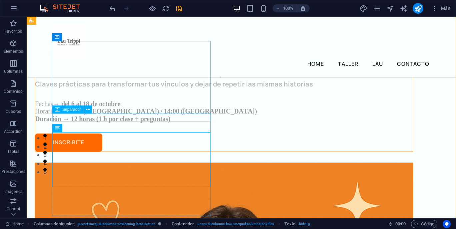
scroll to position [40, 0]
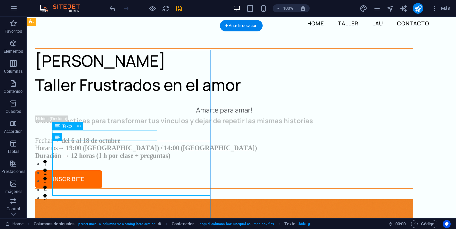
click at [125, 115] on div "Amarte para amar!" at bounding box center [224, 110] width 378 height 11
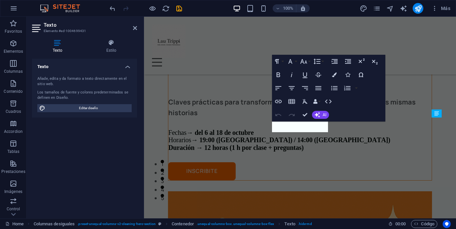
scroll to position [290, 0]
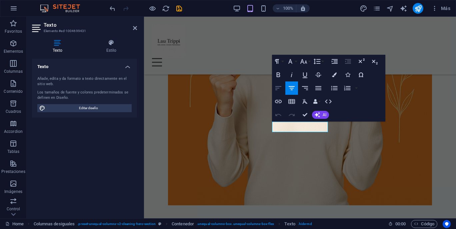
click at [276, 88] on icon "button" at bounding box center [278, 88] width 6 height 4
click at [135, 27] on icon at bounding box center [135, 27] width 4 height 5
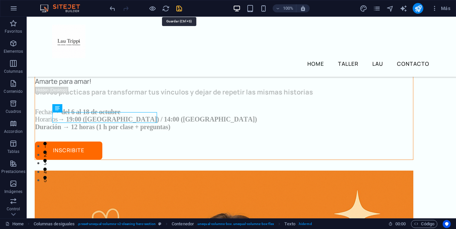
click at [179, 9] on icon "save" at bounding box center [179, 9] width 8 height 8
checkbox input "false"
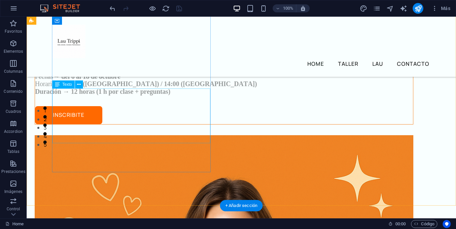
scroll to position [90, 0]
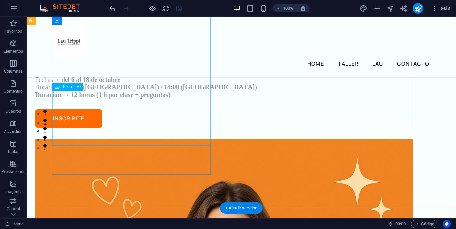
click at [187, 99] on div "Claves prácticas para transformar tus vínculos y dejar de repetir las mismas hi…" at bounding box center [224, 77] width 378 height 44
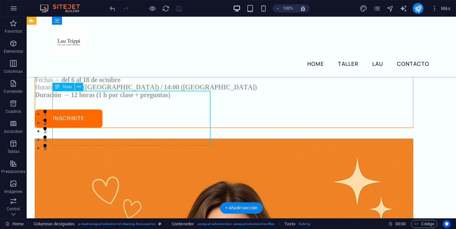
click at [188, 99] on div "Claves prácticas para transformar tus vínculos y dejar de repetir las mismas hi…" at bounding box center [224, 77] width 378 height 44
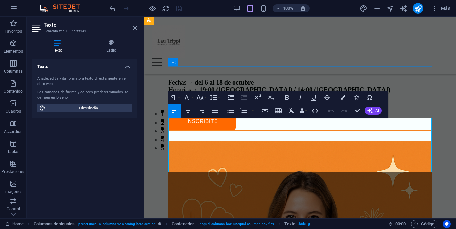
scroll to position [305, 0]
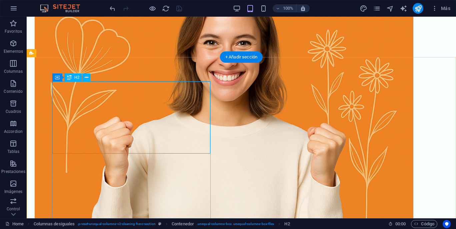
scroll to position [9, 0]
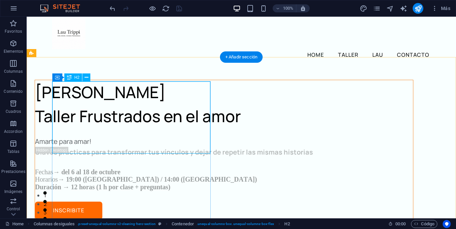
click at [97, 118] on div "Lau Tripp Taller Frustrados en el amor" at bounding box center [224, 104] width 378 height 48
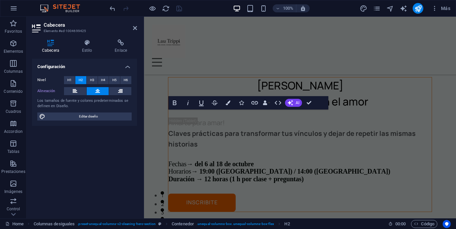
scroll to position [262, 0]
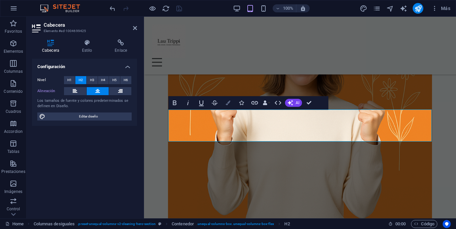
click at [227, 104] on icon "button" at bounding box center [228, 102] width 5 height 5
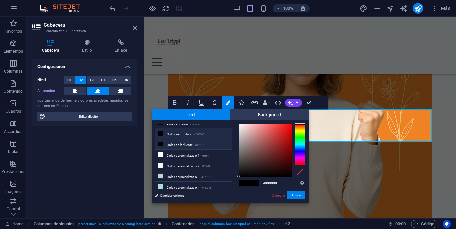
scroll to position [12, 0]
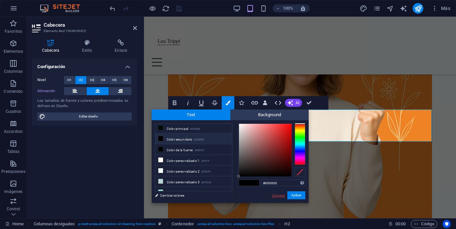
click at [275, 197] on link "Cancelar" at bounding box center [278, 195] width 14 height 5
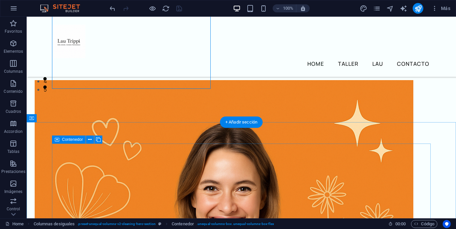
scroll to position [95, 0]
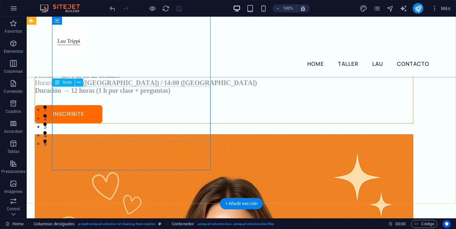
click at [142, 94] on div "Claves prácticas para transformar tus vínculos y dejar de repetir las mismas hi…" at bounding box center [224, 72] width 378 height 44
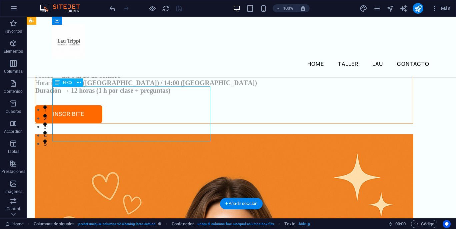
click at [142, 94] on div "Claves prácticas para transformar tus vínculos y dejar de repetir las mismas hi…" at bounding box center [224, 72] width 378 height 44
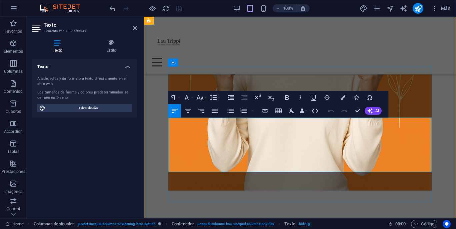
drag, startPoint x: 308, startPoint y: 167, endPoint x: 168, endPoint y: 125, distance: 146.5
click at [301, 99] on icon "button" at bounding box center [300, 97] width 8 height 8
click at [342, 99] on icon "button" at bounding box center [343, 97] width 5 height 5
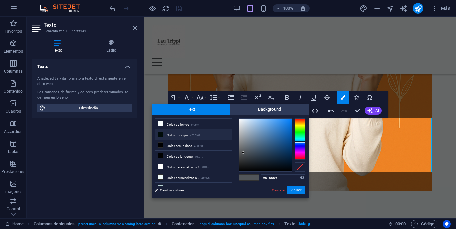
click at [183, 138] on li "Color principal #000b08" at bounding box center [193, 134] width 77 height 11
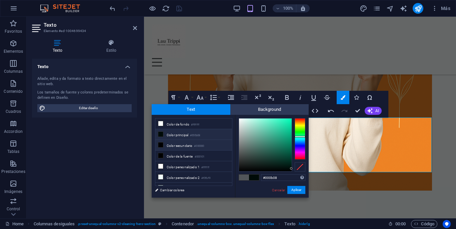
click at [178, 147] on li "Color secundario #000000" at bounding box center [193, 145] width 77 height 11
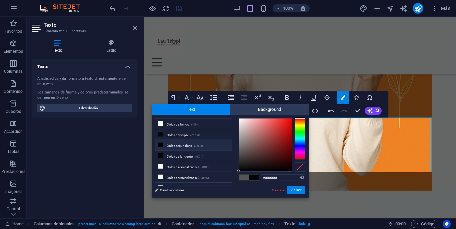
click at [159, 146] on icon at bounding box center [160, 144] width 5 height 5
click at [159, 151] on li "Color de la fuente #000101" at bounding box center [193, 155] width 77 height 11
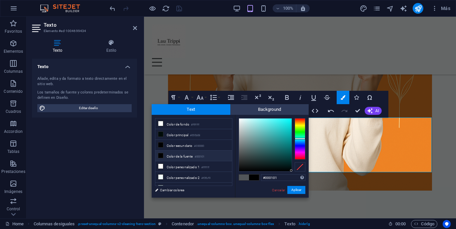
click at [240, 181] on div "#000101 Formatos soportados #0852ed rgb(8, 82, 237) rgba(8, 82, 237, 90%) hsv(2…" at bounding box center [272, 204] width 74 height 179
click at [241, 179] on span at bounding box center [244, 177] width 10 height 6
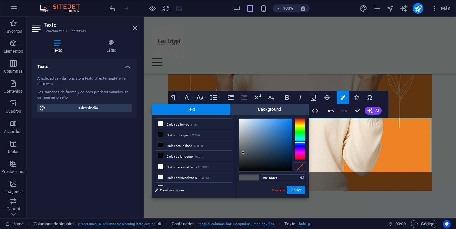
click at [241, 179] on span at bounding box center [244, 177] width 10 height 6
click at [181, 136] on li "Color principal #000b08" at bounding box center [193, 134] width 77 height 11
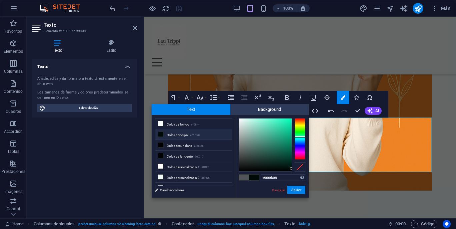
drag, startPoint x: 253, startPoint y: 178, endPoint x: 245, endPoint y: 177, distance: 7.4
click at [245, 177] on div at bounding box center [249, 177] width 20 height 6
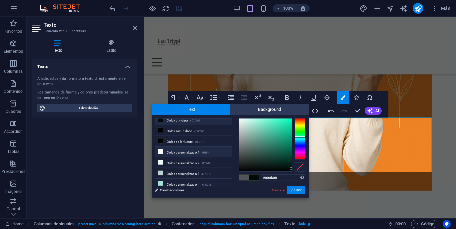
scroll to position [17, 0]
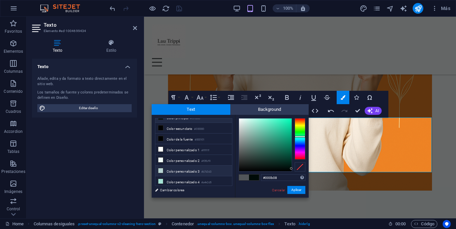
click at [161, 168] on icon at bounding box center [160, 170] width 5 height 5
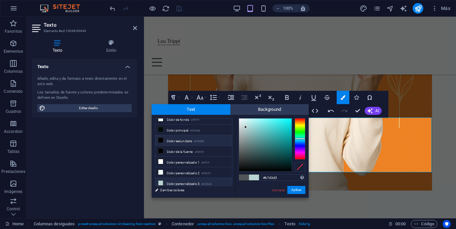
scroll to position [2, 0]
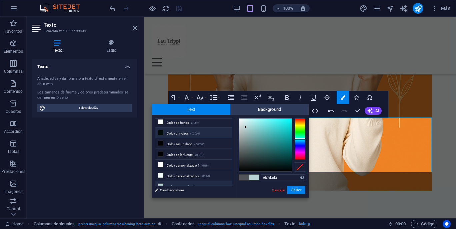
click at [191, 133] on li "Color principal #000b08" at bounding box center [193, 132] width 77 height 11
type input "#000b08"
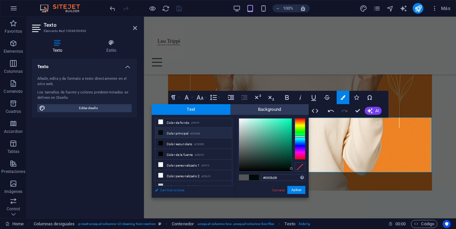
click at [168, 190] on link "Cambiar colores" at bounding box center [190, 190] width 77 height 8
select select "px"
select select "400"
select select "px"
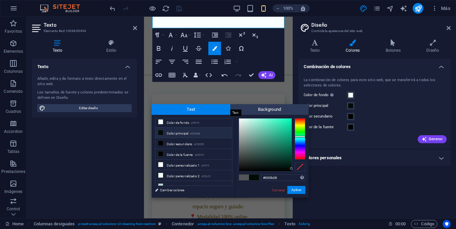
drag, startPoint x: 242, startPoint y: 110, endPoint x: 177, endPoint y: 112, distance: 64.7
click at [177, 112] on div "Text Background" at bounding box center [230, 109] width 157 height 11
click at [243, 176] on span at bounding box center [244, 177] width 10 height 6
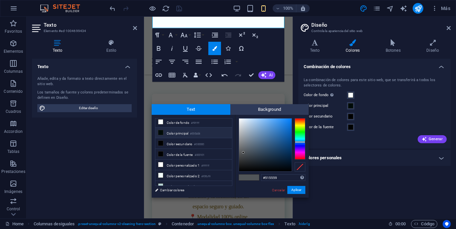
click at [177, 135] on li "Color principal #000b08" at bounding box center [193, 132] width 77 height 11
type input "#000b08"
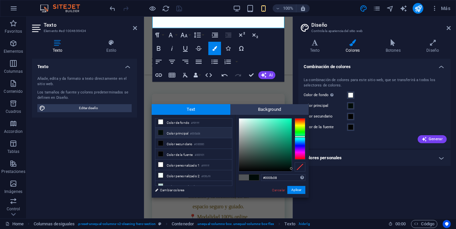
click at [443, 160] on h4 "Colores personales" at bounding box center [374, 158] width 152 height 16
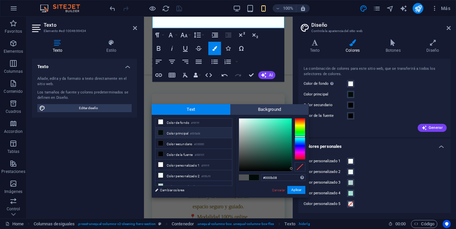
scroll to position [0, 0]
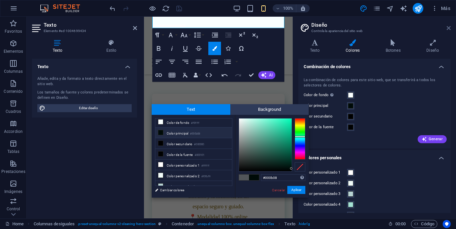
click at [449, 27] on icon at bounding box center [449, 27] width 4 height 5
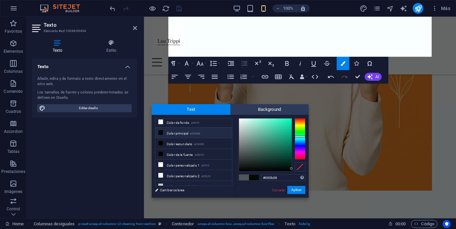
scroll to position [421, 0]
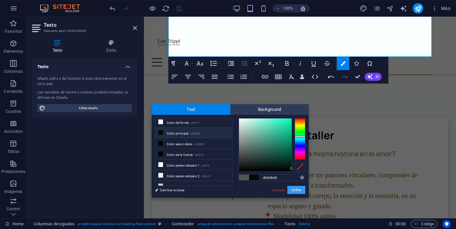
click at [296, 191] on button "Aplicar" at bounding box center [296, 190] width 18 height 8
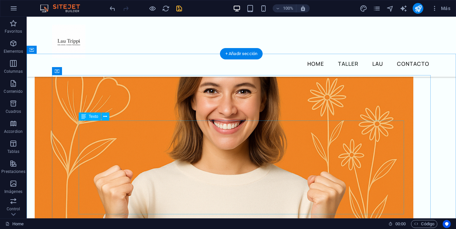
scroll to position [247, 0]
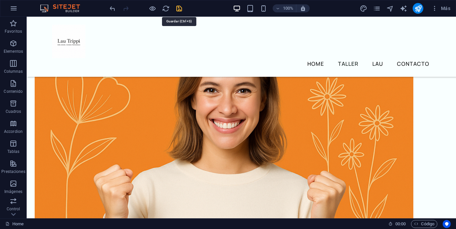
click at [180, 9] on icon "save" at bounding box center [179, 9] width 8 height 8
checkbox input "false"
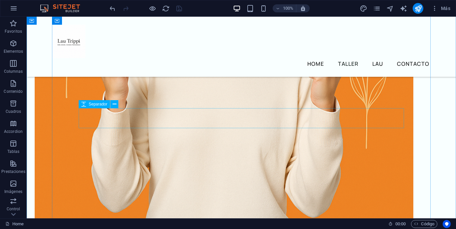
scroll to position [345, 0]
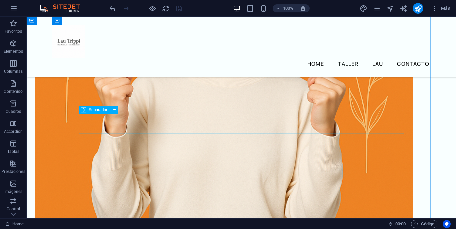
click at [93, 111] on span "Separador" at bounding box center [98, 110] width 19 height 4
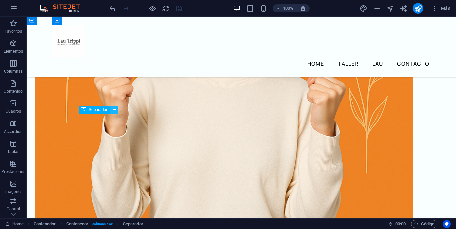
click at [116, 111] on icon at bounding box center [115, 109] width 4 height 7
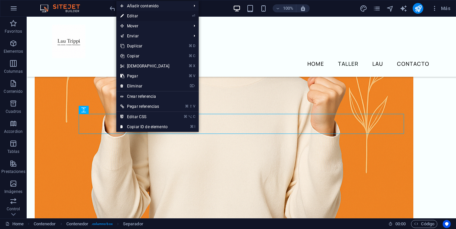
click at [135, 14] on link "⏎ Editar" at bounding box center [144, 16] width 57 height 10
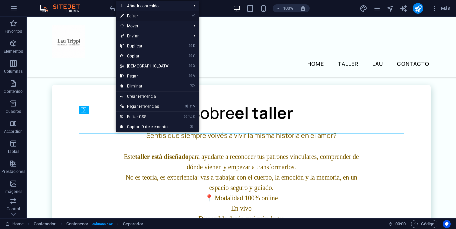
select select "px"
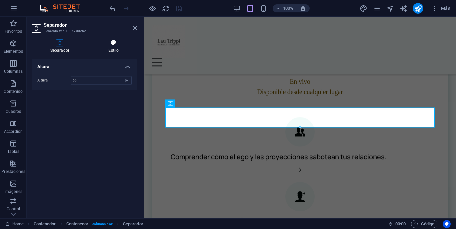
click at [113, 48] on h4 "Estilo" at bounding box center [113, 46] width 47 height 14
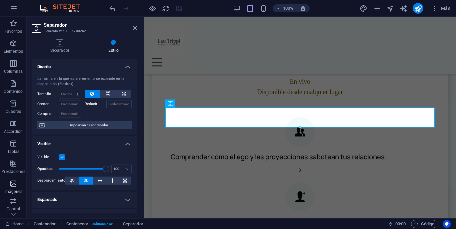
click at [14, 181] on icon "button" at bounding box center [13, 183] width 8 height 8
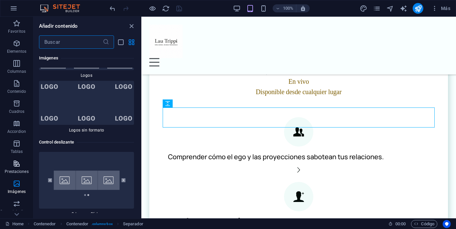
scroll to position [7503, 0]
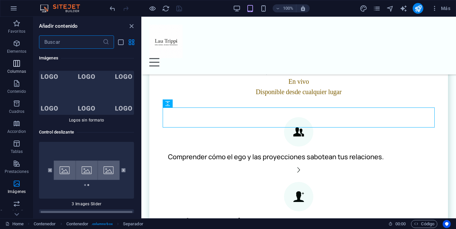
click at [21, 61] on span "Columnas" at bounding box center [16, 67] width 33 height 16
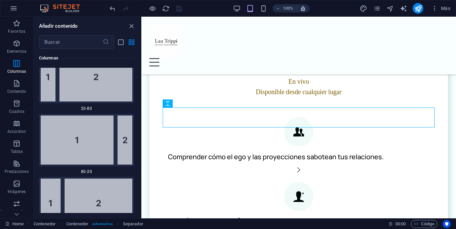
scroll to position [747, 0]
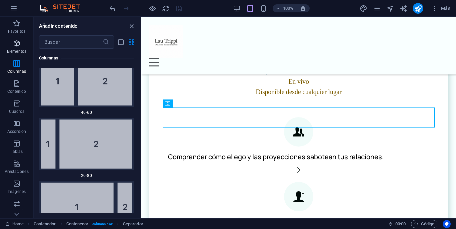
click at [19, 48] on span "Elementos" at bounding box center [16, 47] width 33 height 16
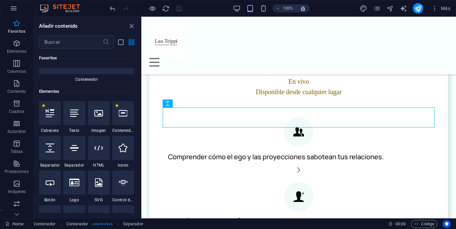
scroll to position [89, 0]
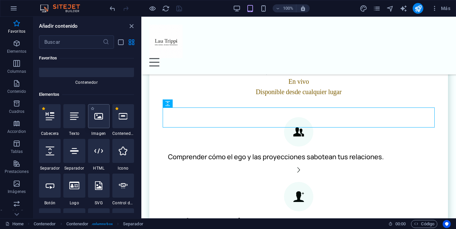
click at [97, 121] on div at bounding box center [99, 116] width 22 height 24
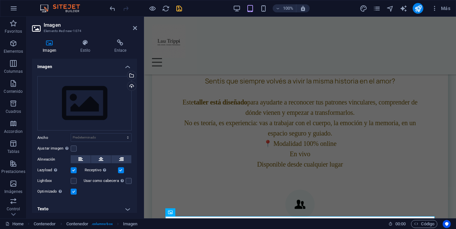
scroll to position [460, 0]
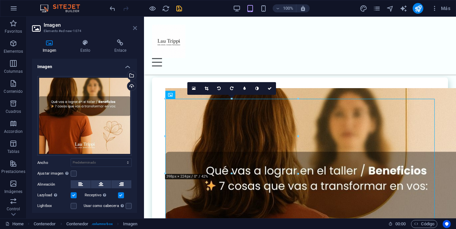
click at [135, 26] on icon at bounding box center [135, 27] width 4 height 5
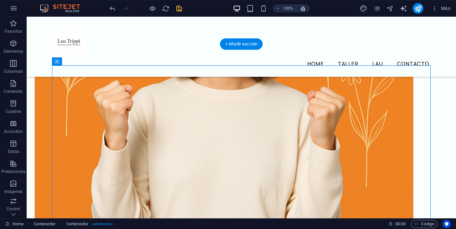
scroll to position [344, 0]
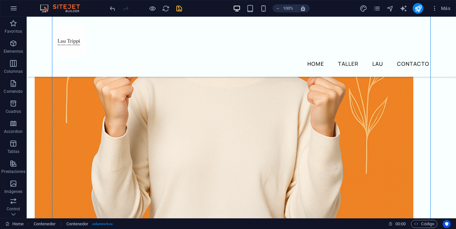
drag, startPoint x: 65, startPoint y: 81, endPoint x: 74, endPoint y: 233, distance: 153.0
click at [74, 228] on html "lautripp.com Home Favoritos Elementos Columnas Contenido Cuadros Accordion Tabl…" at bounding box center [228, 114] width 456 height 229
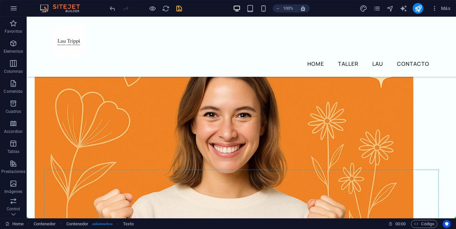
scroll to position [218, 0]
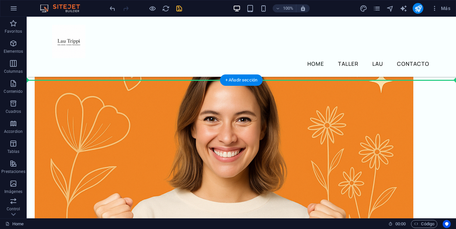
drag, startPoint x: 112, startPoint y: 129, endPoint x: 94, endPoint y: 79, distance: 53.0
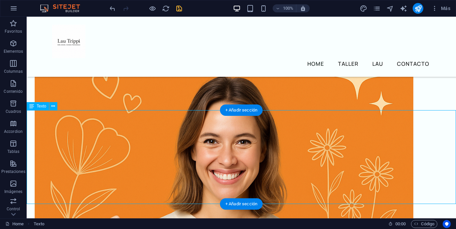
scroll to position [158, 0]
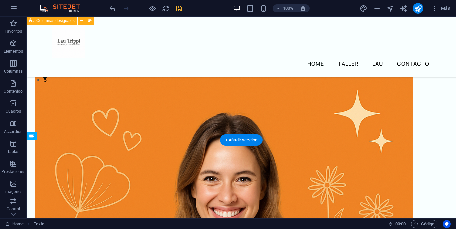
click at [104, 137] on div "Lau Tripp Taller Frustrados en el amor Amarte para amar! Claves prácticas para …" at bounding box center [242, 164] width 430 height 612
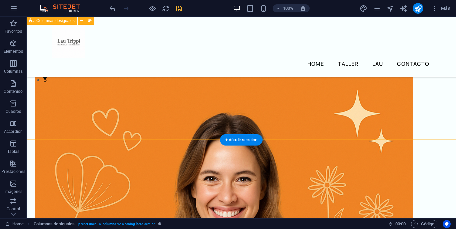
click at [117, 118] on div "Lau Tripp Taller Frustrados en el amor Amarte para amar! Claves prácticas para …" at bounding box center [242, 164] width 430 height 612
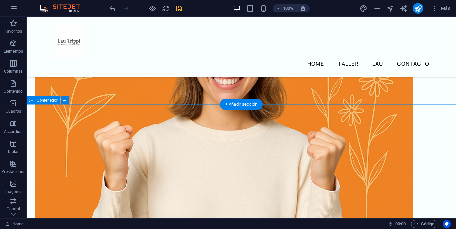
scroll to position [287, 0]
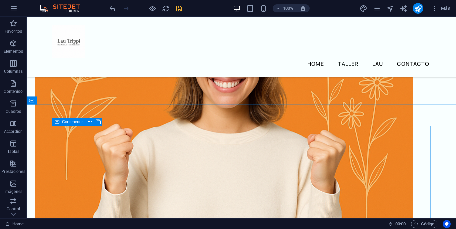
click at [77, 123] on span "Contenedor" at bounding box center [72, 122] width 21 height 4
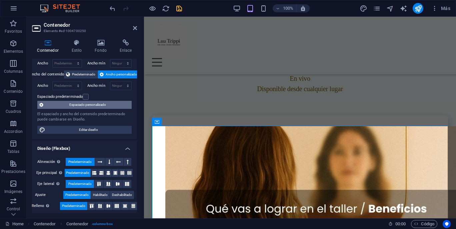
scroll to position [0, 0]
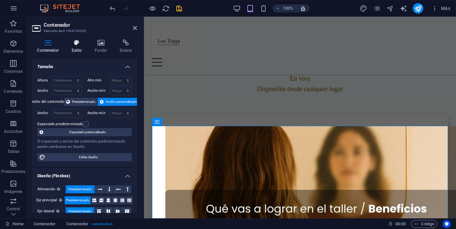
click at [74, 46] on h4 "Estilo" at bounding box center [77, 46] width 23 height 14
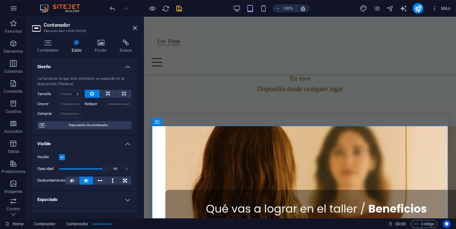
type input "100"
drag, startPoint x: 103, startPoint y: 170, endPoint x: 106, endPoint y: 171, distance: 3.5
click at [106, 171] on span at bounding box center [106, 168] width 7 height 7
click at [102, 44] on icon at bounding box center [101, 42] width 22 height 7
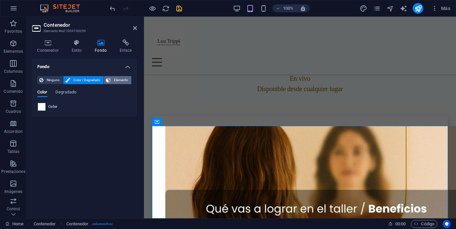
click at [113, 79] on span "Elemento" at bounding box center [121, 80] width 17 height 8
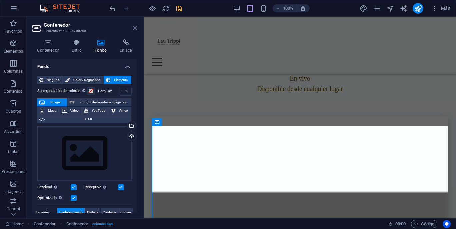
click at [133, 29] on icon at bounding box center [135, 27] width 4 height 5
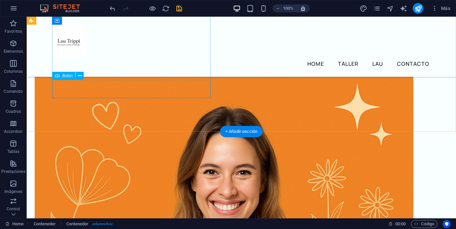
scroll to position [163, 0]
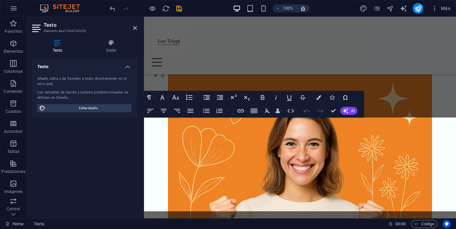
scroll to position [409, 0]
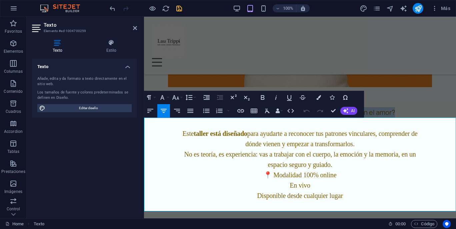
drag, startPoint x: 399, startPoint y: 123, endPoint x: 205, endPoint y: 125, distance: 193.8
click at [205, 118] on p "Sentís que siempre volvés a vivir la misma historia en el amor?" at bounding box center [300, 112] width 312 height 11
click at [262, 99] on icon "button" at bounding box center [263, 97] width 4 height 5
click at [238, 137] on strong "taller está diseñado" at bounding box center [220, 133] width 53 height 7
click at [136, 29] on icon at bounding box center [135, 27] width 4 height 5
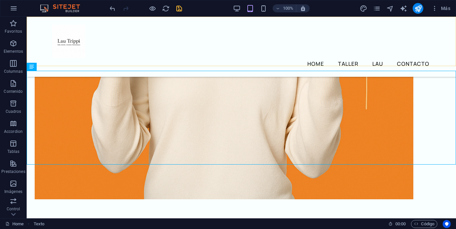
scroll to position [227, 0]
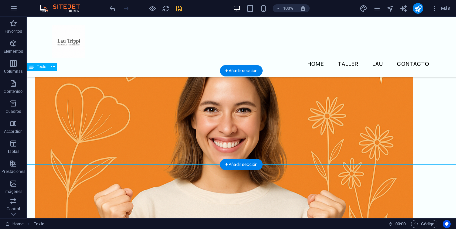
drag, startPoint x: 287, startPoint y: 158, endPoint x: 224, endPoint y: 135, distance: 66.6
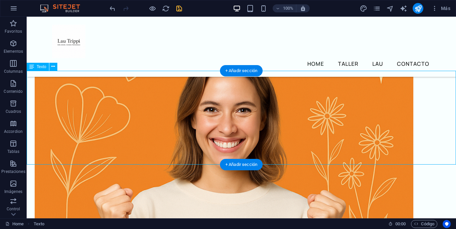
scroll to position [409, 0]
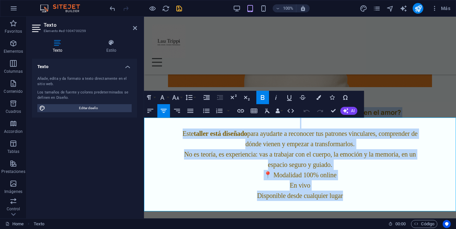
drag, startPoint x: 347, startPoint y: 208, endPoint x: 199, endPoint y: 126, distance: 168.7
click at [199, 126] on div "Sentís que siempre volvés a vivir la misma historia en el amor? Este taller est…" at bounding box center [300, 154] width 312 height 94
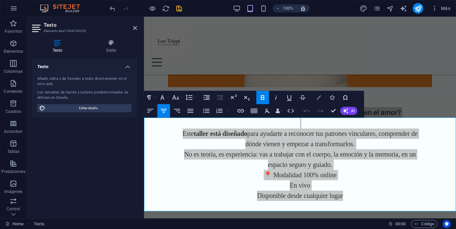
click at [318, 99] on icon "button" at bounding box center [318, 97] width 5 height 5
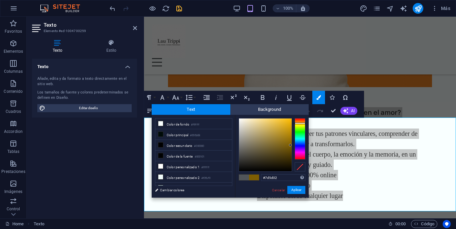
click at [255, 178] on span at bounding box center [254, 177] width 10 height 6
click at [161, 135] on icon at bounding box center [160, 134] width 5 height 5
type input "#000b08"
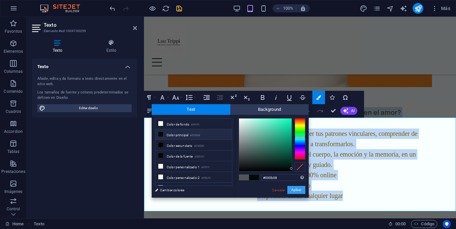
click at [295, 190] on button "Aplicar" at bounding box center [296, 190] width 18 height 8
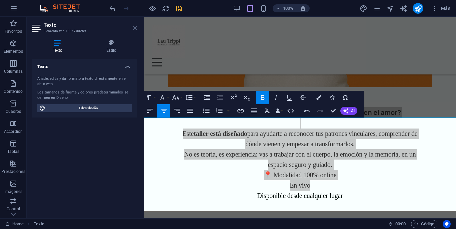
click at [135, 29] on icon at bounding box center [135, 27] width 4 height 5
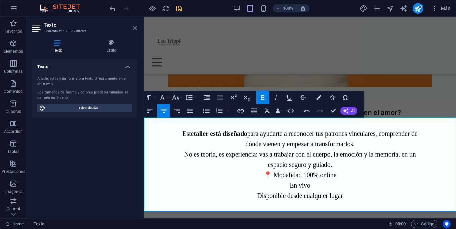
scroll to position [227, 0]
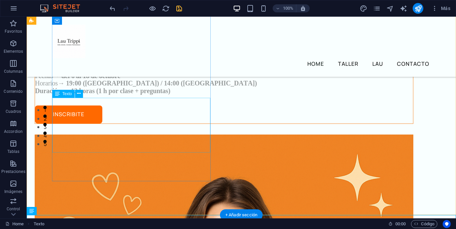
scroll to position [74, 0]
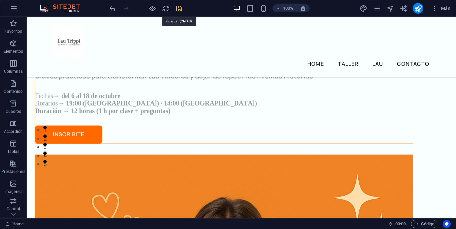
click at [181, 9] on icon "save" at bounding box center [179, 9] width 8 height 8
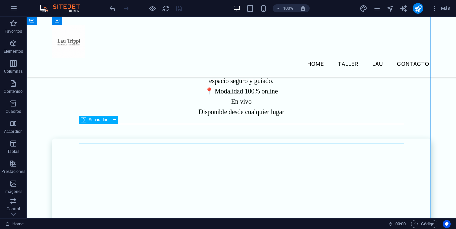
scroll to position [608, 0]
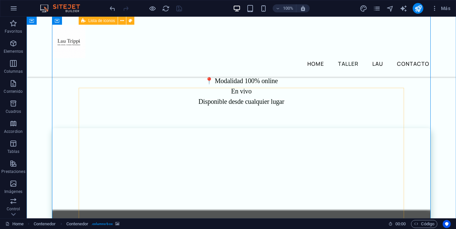
scroll to position [569, 0]
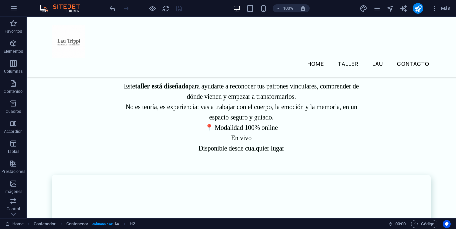
drag, startPoint x: 103, startPoint y: 139, endPoint x: 98, endPoint y: 177, distance: 38.9
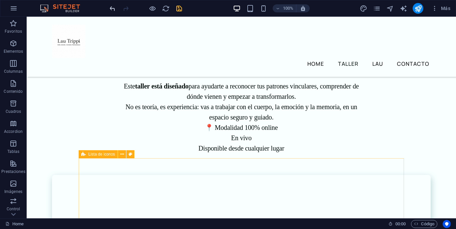
click at [111, 8] on icon "undo" at bounding box center [113, 9] width 8 height 8
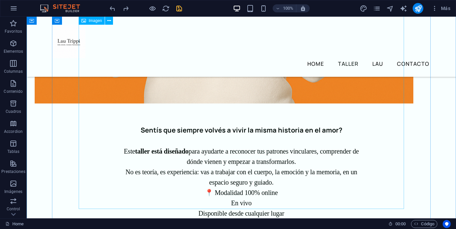
scroll to position [483, 0]
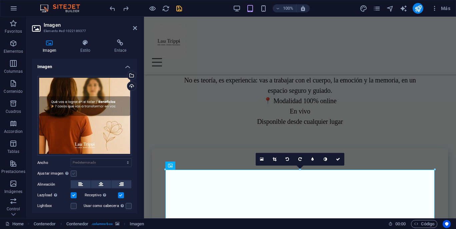
click at [75, 172] on label at bounding box center [74, 173] width 6 height 6
click at [0, 0] on input "Ajustar imagen Ajustar imagen automáticamente a un ancho y alto fijo" at bounding box center [0, 0] width 0 height 0
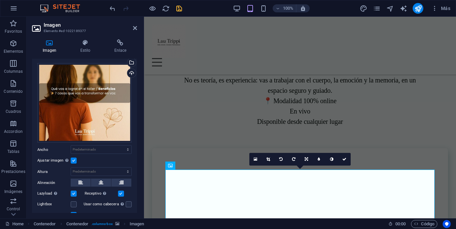
scroll to position [0, 0]
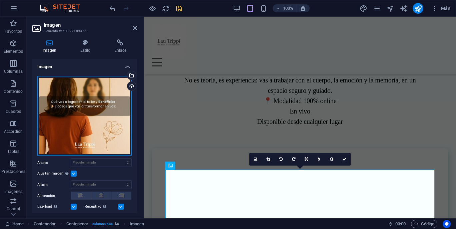
click at [114, 89] on div "Arrastra archivos aquí, haz clic para escoger archivos o selecciona archivos de…" at bounding box center [84, 116] width 94 height 80
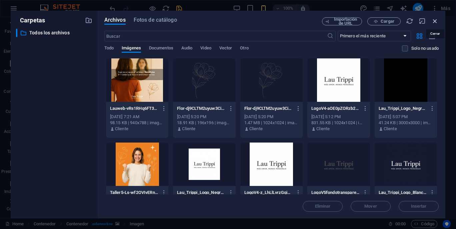
click at [434, 22] on icon "button" at bounding box center [435, 20] width 7 height 7
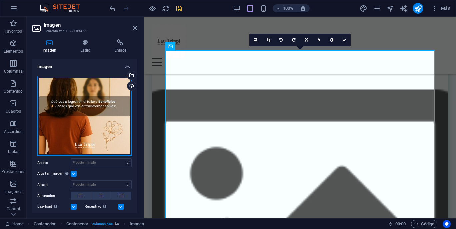
click at [111, 88] on div "Arrastra archivos aquí, haz clic para escoger archivos o selecciona archivos de…" at bounding box center [84, 116] width 94 height 80
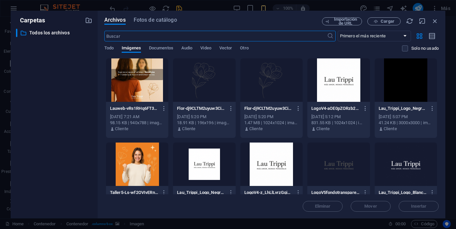
scroll to position [483, 0]
click at [434, 23] on icon "button" at bounding box center [435, 20] width 7 height 7
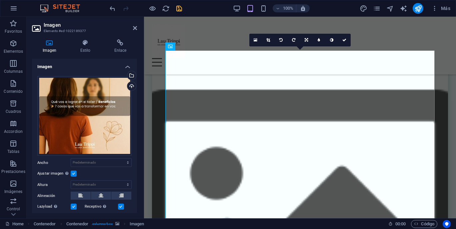
click at [126, 67] on h4 "Imagen" at bounding box center [84, 65] width 105 height 12
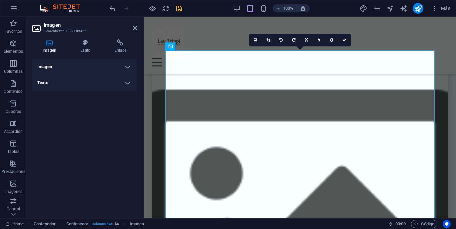
click at [126, 67] on h4 "Imagen" at bounding box center [84, 67] width 105 height 16
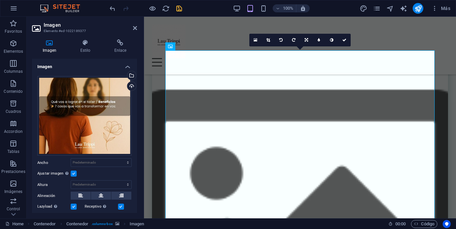
click at [75, 172] on label at bounding box center [74, 173] width 6 height 6
click at [0, 0] on input "Ajustar imagen Ajustar imagen automáticamente a un ancho y alto fijo" at bounding box center [0, 0] width 0 height 0
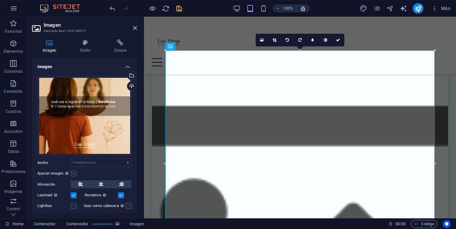
click at [75, 172] on label at bounding box center [74, 173] width 6 height 6
click at [0, 0] on input "Ajustar imagen Ajustar imagen automáticamente a un ancho y alto fijo" at bounding box center [0, 0] width 0 height 0
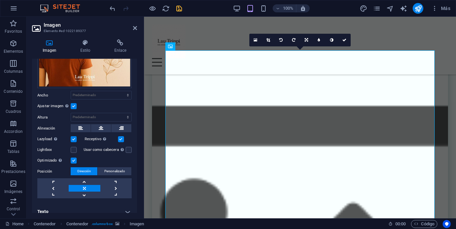
scroll to position [68, 0]
click at [270, 41] on icon at bounding box center [268, 40] width 4 height 4
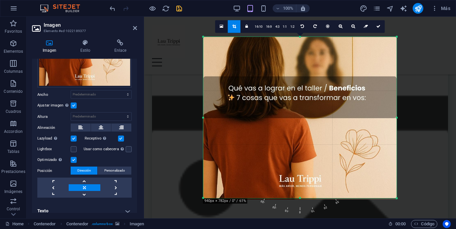
click at [203, 199] on div at bounding box center [203, 197] width 3 height 3
click at [260, 29] on link "16:10" at bounding box center [258, 26] width 11 height 13
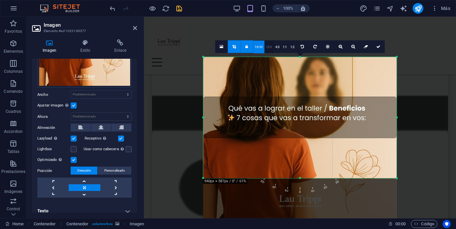
click at [267, 49] on link "16:9" at bounding box center [268, 47] width 9 height 13
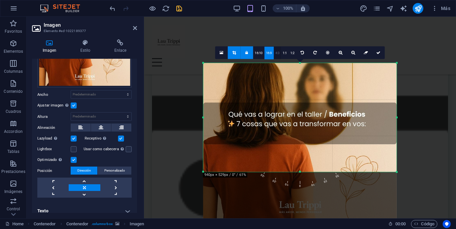
click at [277, 51] on link "4:3" at bounding box center [278, 53] width 8 height 13
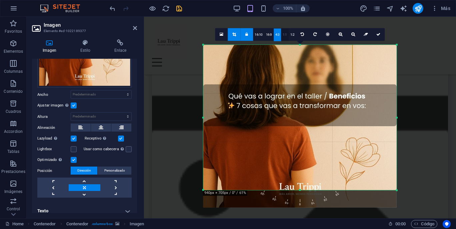
click at [284, 36] on link "1:1" at bounding box center [285, 34] width 8 height 13
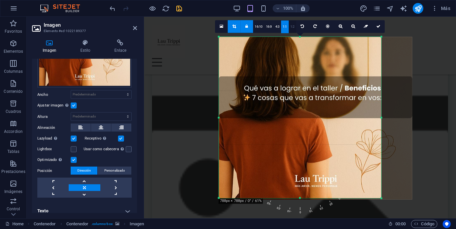
click at [292, 29] on link "1:2" at bounding box center [293, 26] width 8 height 13
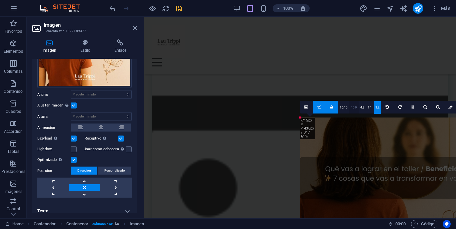
click at [353, 108] on link "16:9" at bounding box center [353, 107] width 9 height 13
click at [344, 107] on link "16:10" at bounding box center [343, 107] width 11 height 13
click at [374, 107] on link "1:2" at bounding box center [378, 107] width 8 height 13
click at [319, 109] on link at bounding box center [319, 107] width 13 height 13
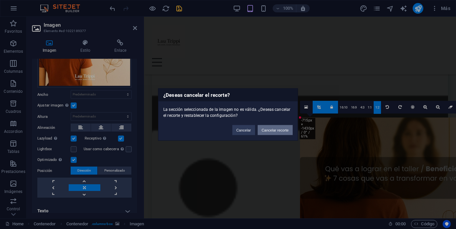
click at [271, 130] on button "Cancelar recorte" at bounding box center [275, 130] width 35 height 10
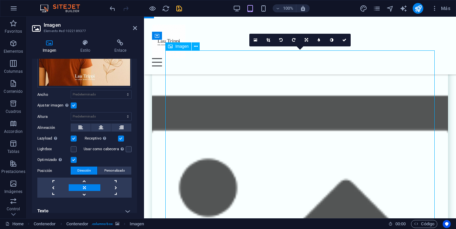
drag, startPoint x: 214, startPoint y: 78, endPoint x: 215, endPoint y: 90, distance: 12.3
click at [136, 28] on icon at bounding box center [135, 27] width 4 height 5
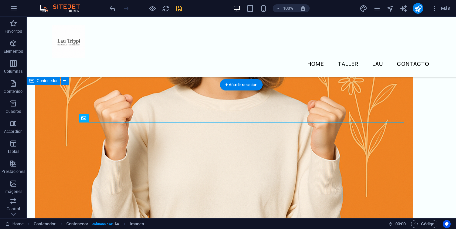
scroll to position [307, 0]
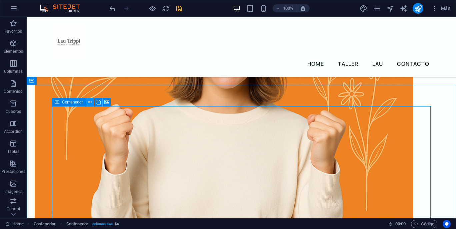
click at [89, 103] on icon at bounding box center [90, 102] width 4 height 7
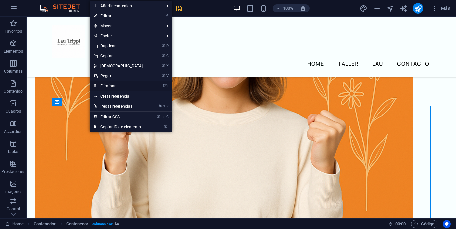
click at [109, 82] on link "⌦ Eliminar" at bounding box center [118, 86] width 57 height 10
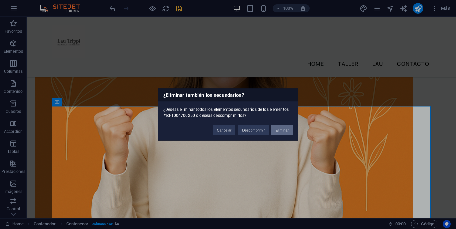
click at [278, 130] on button "Eliminar" at bounding box center [281, 130] width 21 height 10
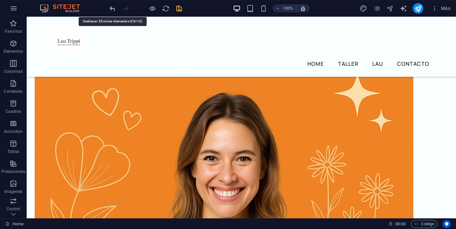
click at [112, 9] on icon "undo" at bounding box center [113, 9] width 8 height 8
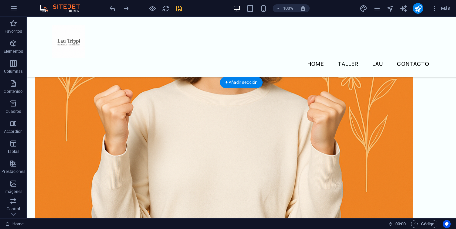
scroll to position [309, 0]
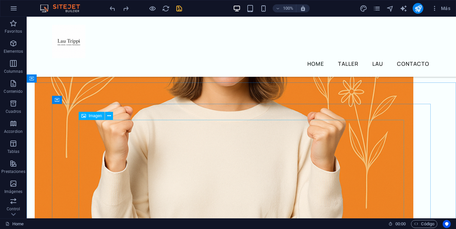
click at [96, 116] on span "Imagen" at bounding box center [95, 116] width 13 height 4
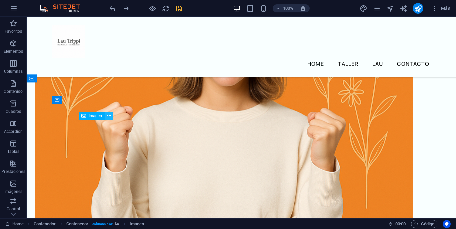
click at [110, 117] on icon at bounding box center [109, 115] width 4 height 7
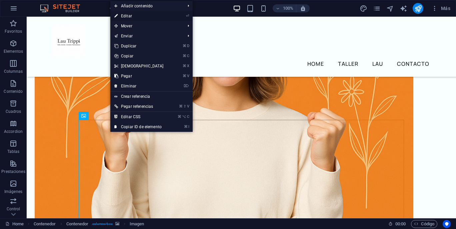
click at [133, 15] on link "⏎ Editar" at bounding box center [138, 16] width 57 height 10
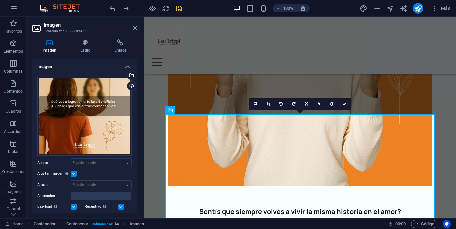
scroll to position [537, 0]
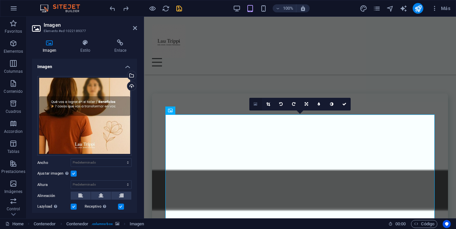
click at [257, 105] on icon at bounding box center [256, 104] width 4 height 5
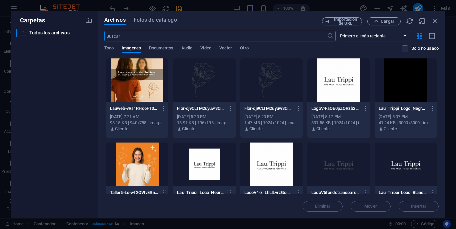
scroll to position [399, 0]
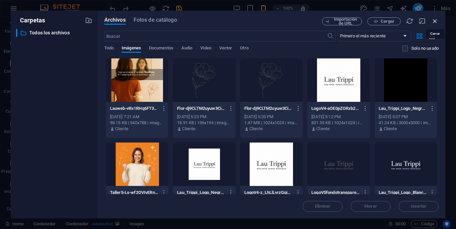
click at [437, 20] on icon "button" at bounding box center [435, 20] width 7 height 7
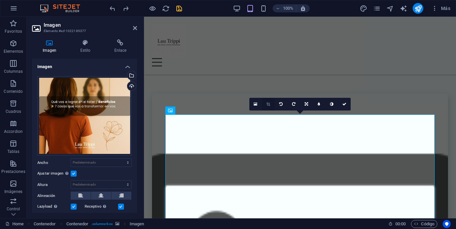
click at [269, 103] on icon at bounding box center [268, 104] width 4 height 4
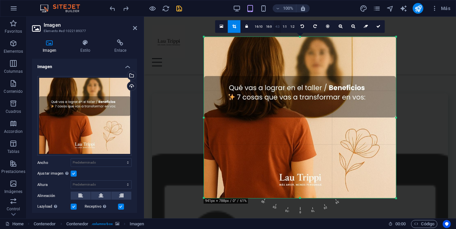
click at [277, 26] on link "4:3" at bounding box center [278, 26] width 8 height 13
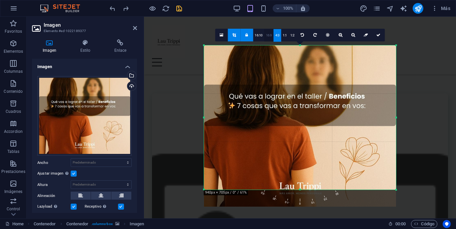
click at [269, 36] on link "16:9" at bounding box center [268, 35] width 9 height 13
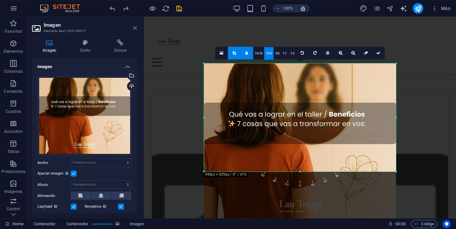
click at [136, 30] on icon at bounding box center [135, 27] width 4 height 5
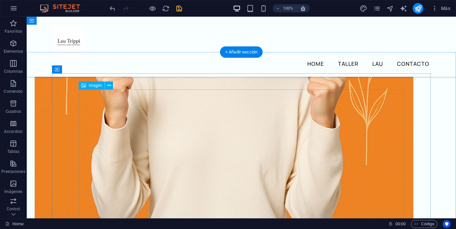
scroll to position [318, 0]
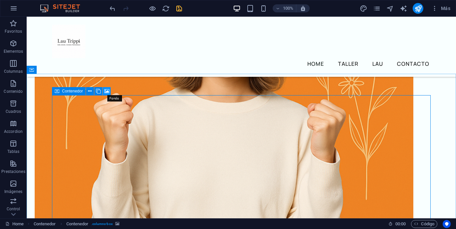
click at [105, 92] on icon at bounding box center [106, 91] width 5 height 7
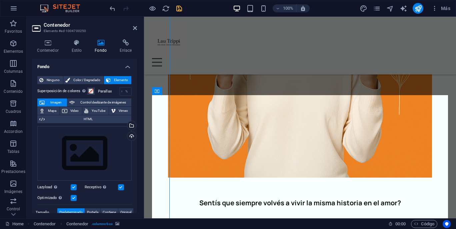
scroll to position [546, 0]
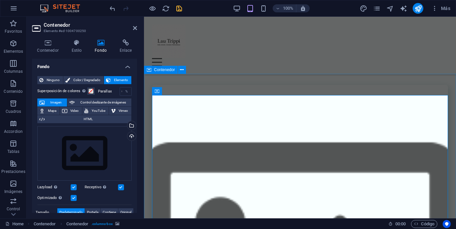
click at [180, 71] on icon at bounding box center [182, 69] width 4 height 7
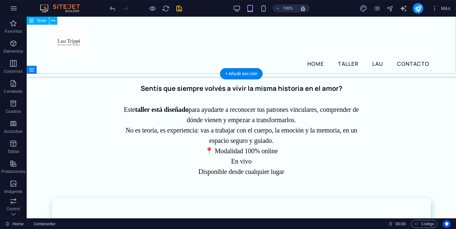
scroll to position [318, 0]
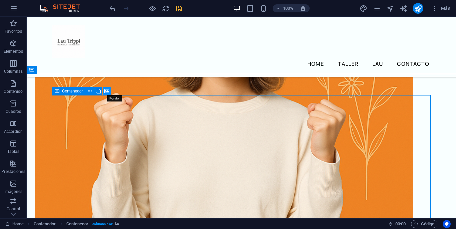
click at [106, 90] on icon at bounding box center [106, 91] width 5 height 7
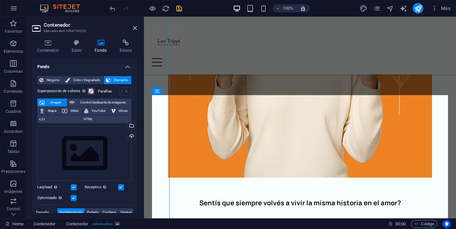
scroll to position [546, 0]
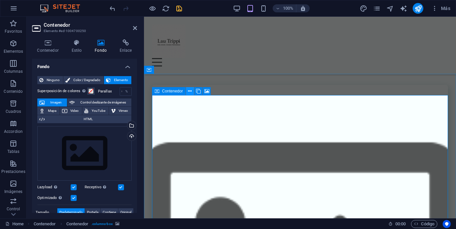
click at [191, 91] on icon at bounding box center [190, 91] width 4 height 7
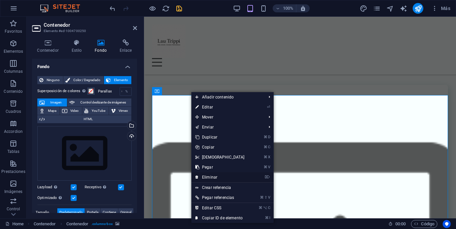
click at [216, 173] on link "⌦ Eliminar" at bounding box center [219, 177] width 57 height 10
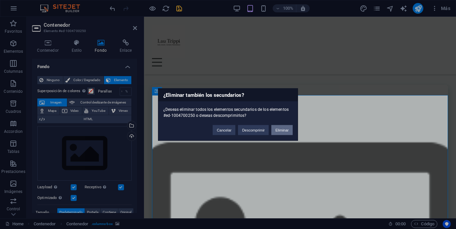
click at [276, 130] on button "Eliminar" at bounding box center [281, 130] width 21 height 10
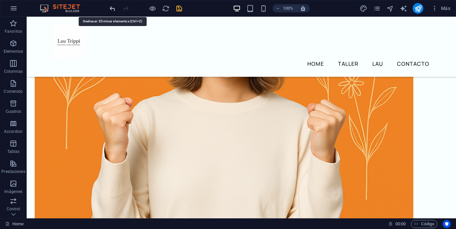
click at [112, 9] on icon "undo" at bounding box center [113, 9] width 8 height 8
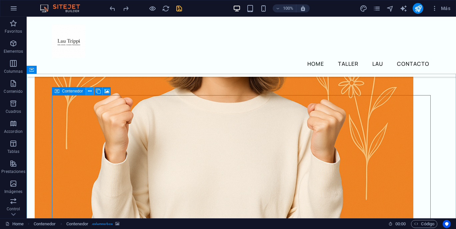
click at [88, 92] on icon at bounding box center [90, 91] width 4 height 7
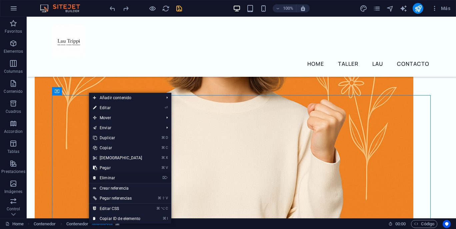
click at [124, 177] on link "⌦ Eliminar" at bounding box center [117, 178] width 57 height 10
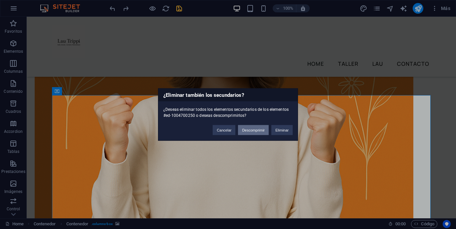
click at [252, 131] on button "Descomprimir" at bounding box center [253, 130] width 31 height 10
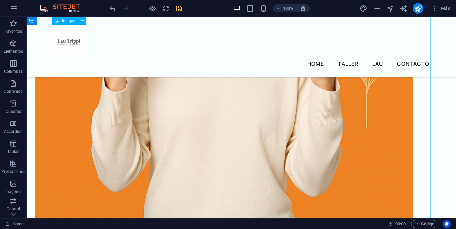
scroll to position [388, 0]
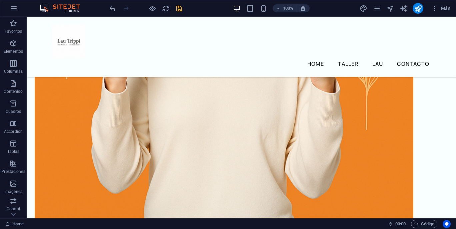
click at [180, 10] on icon "save" at bounding box center [179, 9] width 8 height 8
checkbox input "false"
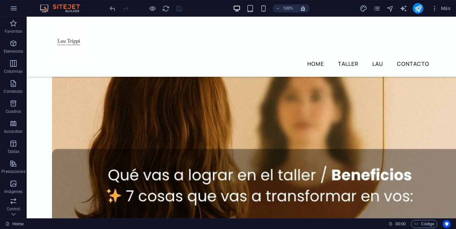
scroll to position [653, 0]
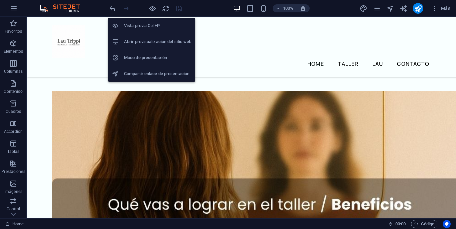
click at [144, 23] on h6 "Vista previa Ctrl+P" at bounding box center [157, 26] width 67 height 8
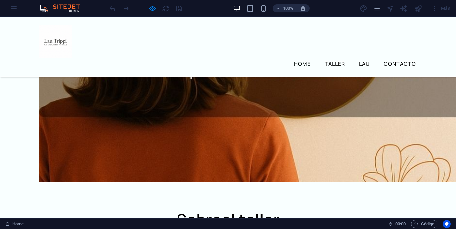
scroll to position [761, 0]
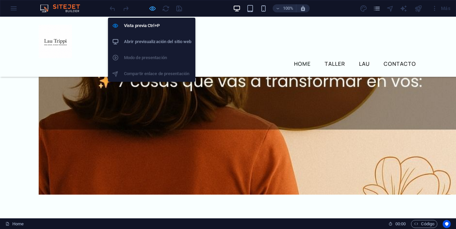
click at [152, 8] on icon "button" at bounding box center [153, 9] width 8 height 8
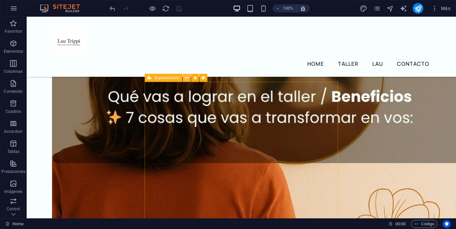
click at [187, 78] on icon at bounding box center [187, 77] width 4 height 7
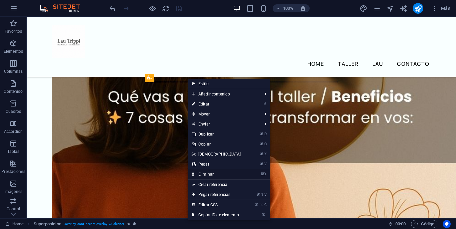
click at [223, 173] on link "⌦ Eliminar" at bounding box center [216, 174] width 57 height 10
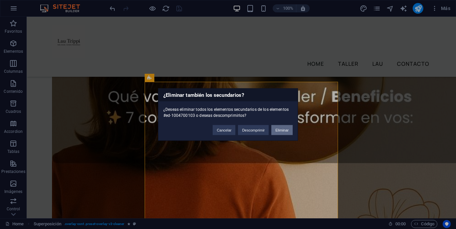
click at [281, 131] on button "Eliminar" at bounding box center [281, 130] width 21 height 10
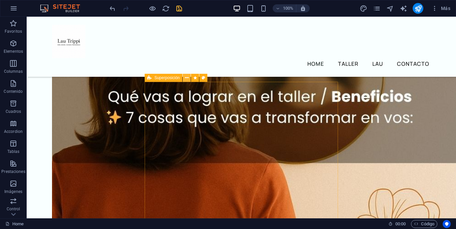
click at [187, 79] on icon at bounding box center [187, 77] width 4 height 7
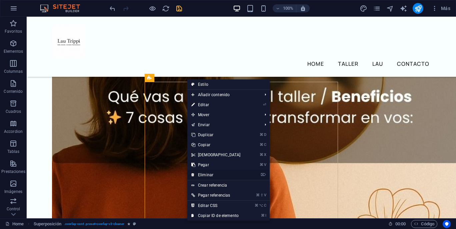
click at [210, 176] on link "⌦ Eliminar" at bounding box center [215, 175] width 57 height 10
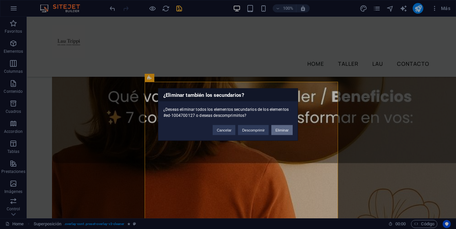
click at [282, 129] on button "Eliminar" at bounding box center [281, 130] width 21 height 10
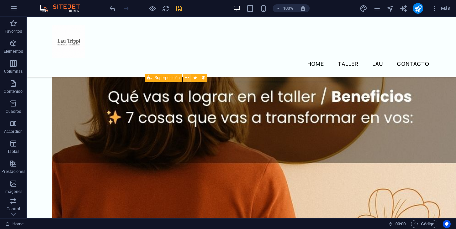
click at [187, 78] on icon at bounding box center [187, 77] width 4 height 7
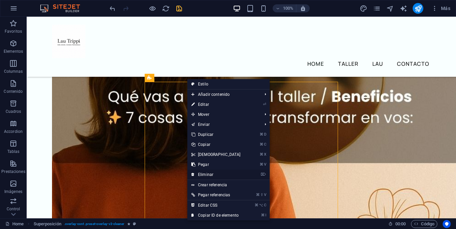
click at [210, 174] on link "⌦ Eliminar" at bounding box center [215, 174] width 57 height 10
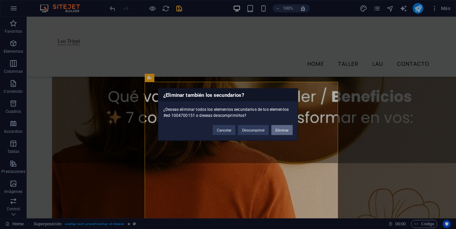
click at [282, 129] on button "Eliminar" at bounding box center [281, 130] width 21 height 10
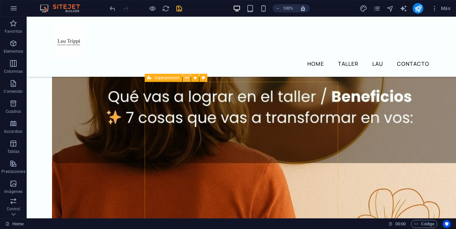
click at [186, 76] on icon at bounding box center [187, 77] width 4 height 7
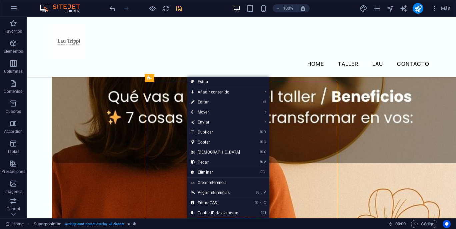
click at [213, 172] on link "⌦ Eliminar" at bounding box center [215, 172] width 57 height 10
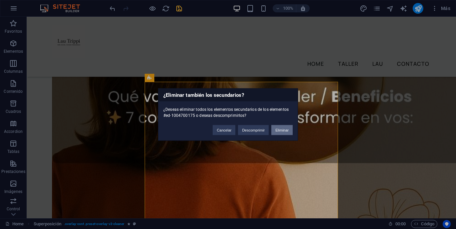
click at [286, 130] on button "Eliminar" at bounding box center [281, 130] width 21 height 10
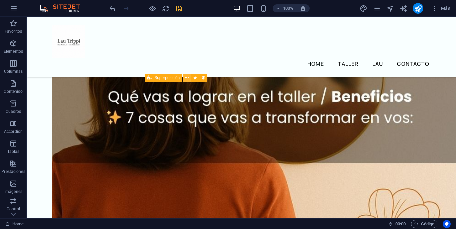
click at [187, 77] on icon at bounding box center [187, 77] width 4 height 7
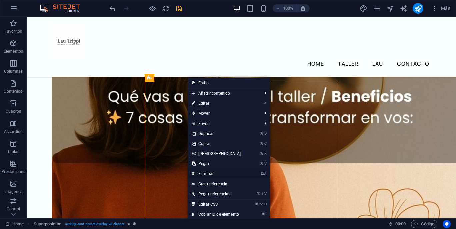
click at [215, 173] on link "⌦ Eliminar" at bounding box center [216, 173] width 57 height 10
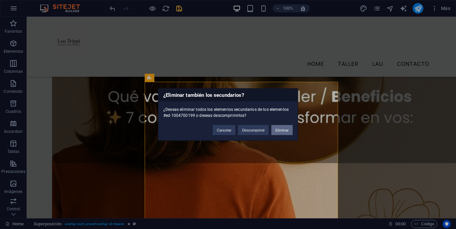
click at [280, 129] on button "Eliminar" at bounding box center [281, 130] width 21 height 10
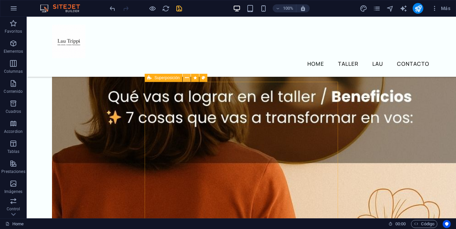
click at [187, 78] on icon at bounding box center [187, 77] width 4 height 7
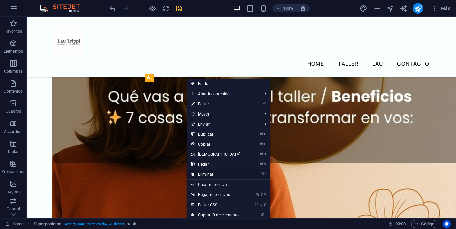
click at [216, 173] on link "⌦ Eliminar" at bounding box center [215, 174] width 57 height 10
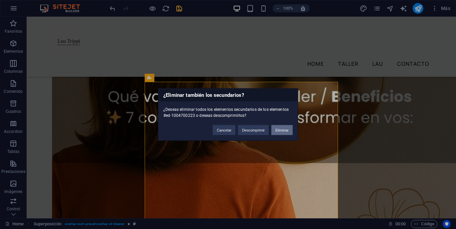
click at [279, 130] on button "Eliminar" at bounding box center [281, 130] width 21 height 10
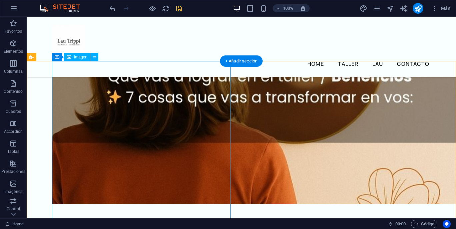
scroll to position [782, 0]
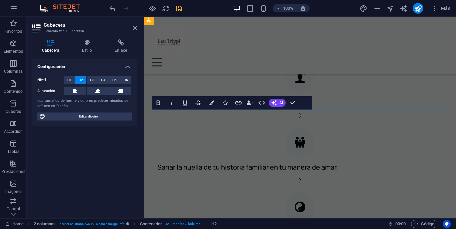
scroll to position [1187, 0]
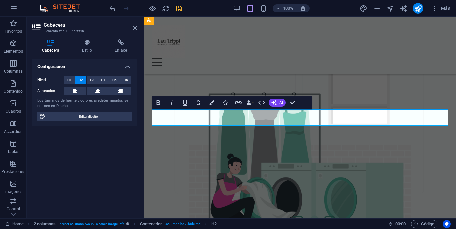
drag, startPoint x: 303, startPoint y: 119, endPoint x: 153, endPoint y: 120, distance: 150.4
click at [298, 65] on div "Home Taller Lau Contacto Menu" at bounding box center [300, 46] width 312 height 58
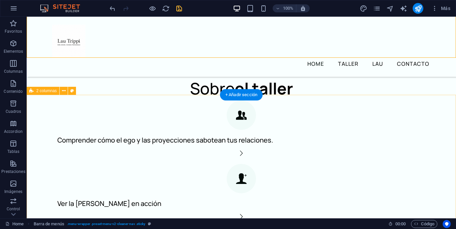
scroll to position [775, 0]
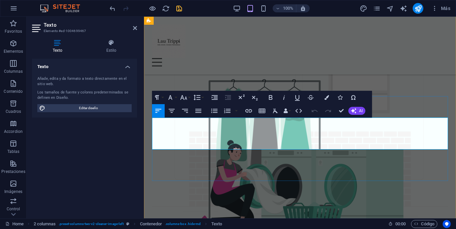
drag, startPoint x: 443, startPoint y: 145, endPoint x: 152, endPoint y: 123, distance: 292.0
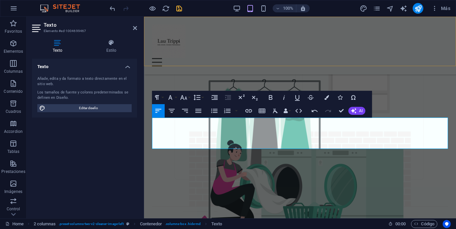
click at [248, 49] on div "Home Taller Lau Contacto Menu" at bounding box center [300, 46] width 312 height 58
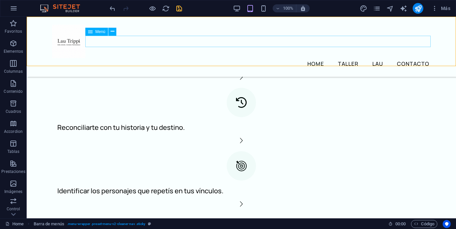
scroll to position [814, 0]
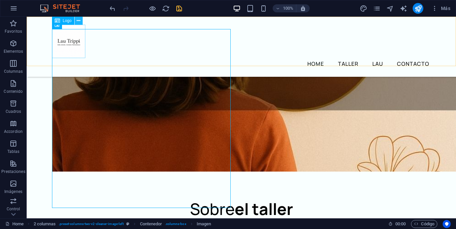
click at [79, 22] on icon at bounding box center [79, 20] width 4 height 7
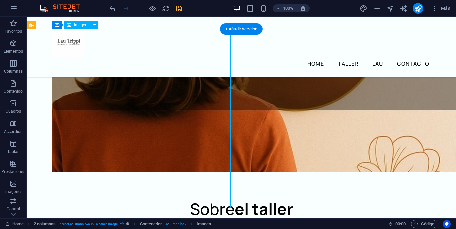
select select "%"
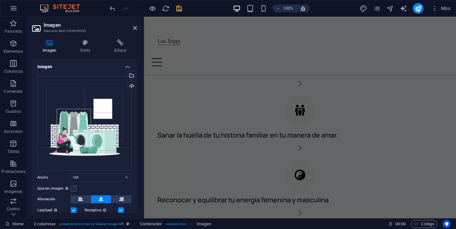
scroll to position [1042, 0]
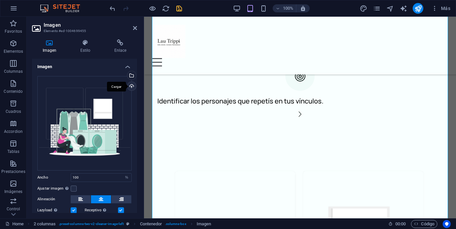
click at [129, 85] on div "Cargar" at bounding box center [131, 87] width 10 height 10
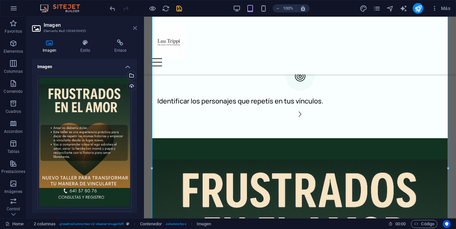
click at [135, 27] on icon at bounding box center [135, 27] width 4 height 5
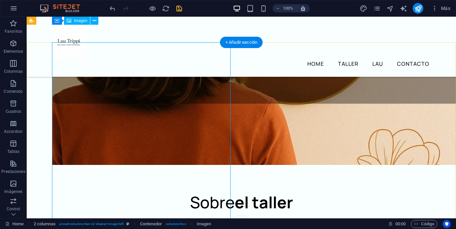
scroll to position [792, 0]
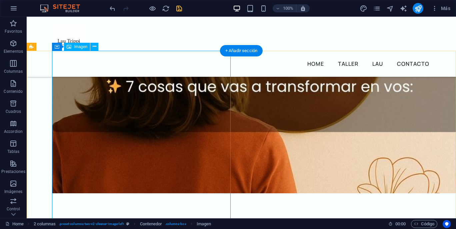
select select "%"
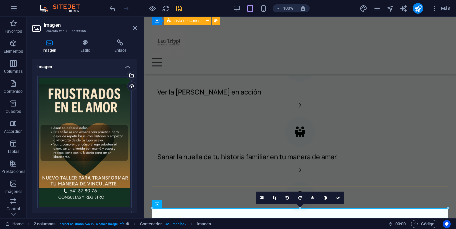
click at [264, 90] on div "Comprender cómo el ego y las proyecciones sabotean tus relaciones. Ver la ley d…" at bounding box center [300, 177] width 296 height 379
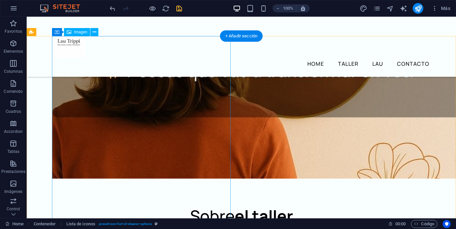
scroll to position [804, 0]
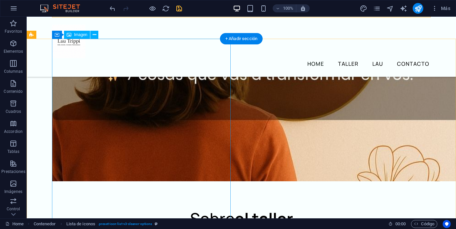
select select "%"
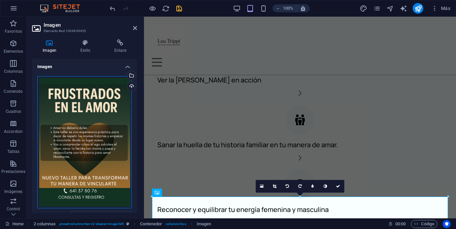
click at [81, 101] on div "Arrastra archivos aquí, haz clic para escoger archivos o selecciona archivos de…" at bounding box center [84, 142] width 94 height 132
click at [81, 101] on body "lautripp.com Home Favoritos Elementos Columnas Contenido Cuadros Accordion Tabl…" at bounding box center [228, 114] width 456 height 229
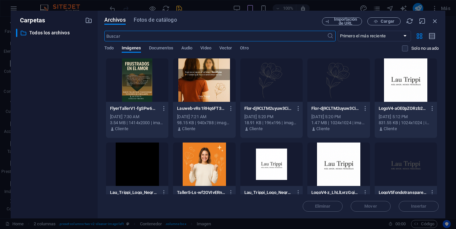
scroll to position [1092, 0]
click at [434, 19] on icon "button" at bounding box center [435, 20] width 7 height 7
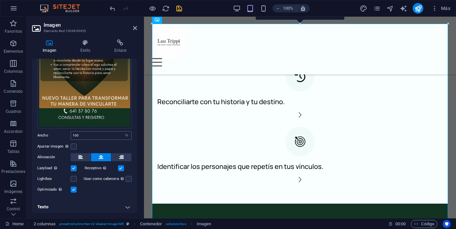
scroll to position [0, 0]
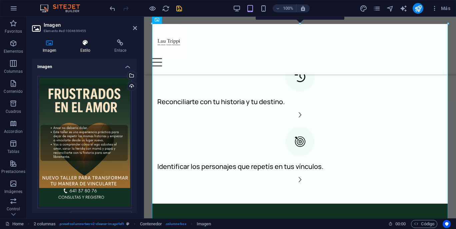
click at [84, 45] on icon at bounding box center [85, 42] width 31 height 7
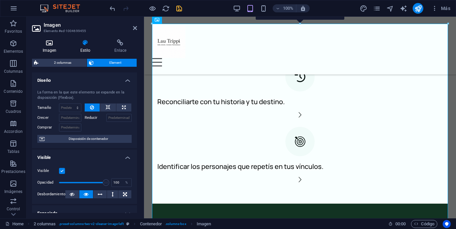
click at [50, 44] on icon at bounding box center [49, 42] width 35 height 7
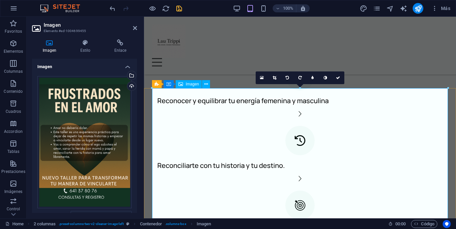
scroll to position [911, 0]
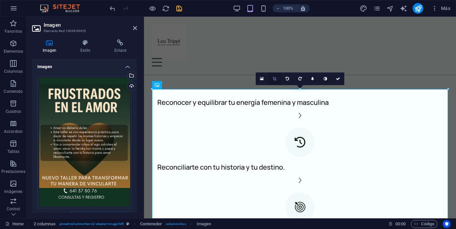
click at [276, 78] on icon at bounding box center [275, 79] width 4 height 4
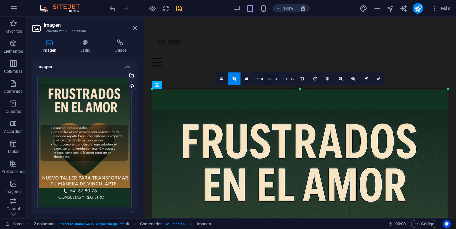
click at [269, 80] on link "16:9" at bounding box center [268, 79] width 9 height 13
click at [276, 79] on link "4:3" at bounding box center [278, 79] width 8 height 13
click at [270, 79] on link "16:9" at bounding box center [268, 79] width 9 height 13
click at [135, 29] on icon at bounding box center [135, 27] width 4 height 5
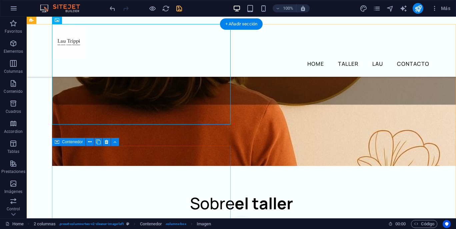
scroll to position [821, 0]
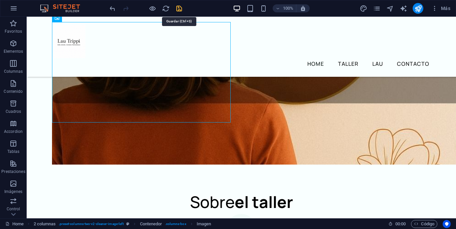
click at [180, 10] on icon "save" at bounding box center [179, 9] width 8 height 8
checkbox input "false"
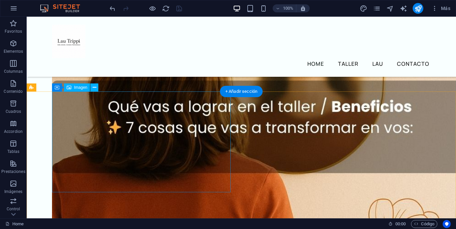
scroll to position [751, 0]
click at [81, 89] on span "Imagen" at bounding box center [80, 87] width 13 height 4
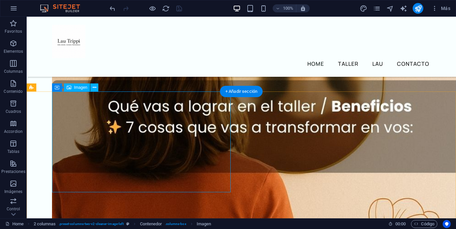
select select "%"
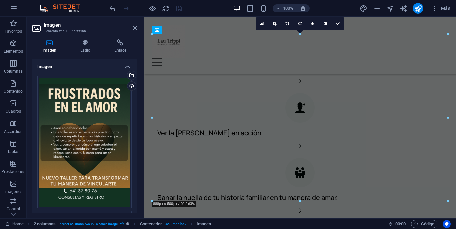
scroll to position [966, 0]
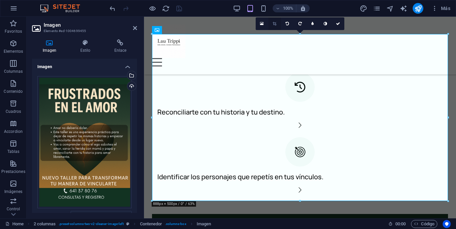
click at [274, 24] on icon at bounding box center [275, 24] width 4 height 4
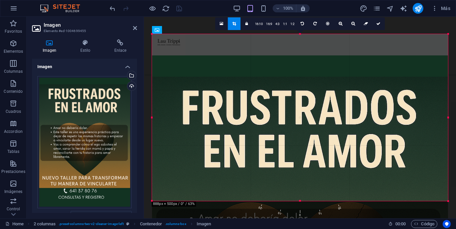
drag, startPoint x: 276, startPoint y: 88, endPoint x: 276, endPoint y: 106, distance: 17.3
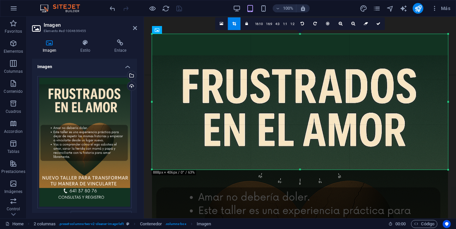
drag, startPoint x: 300, startPoint y: 201, endPoint x: 295, endPoint y: 170, distance: 31.8
click at [295, 170] on div at bounding box center [300, 169] width 296 height 2
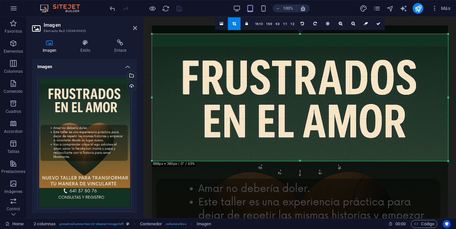
drag, startPoint x: 299, startPoint y: 34, endPoint x: 299, endPoint y: 43, distance: 8.7
click at [299, 45] on div "180 170 160 150 140 130 120 110 100 90 80 70 60 50 40 30 20 10 0 -10 -20 -30 -4…" at bounding box center [300, 97] width 296 height 127
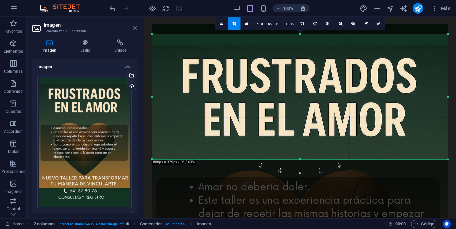
click at [135, 29] on icon at bounding box center [135, 27] width 4 height 5
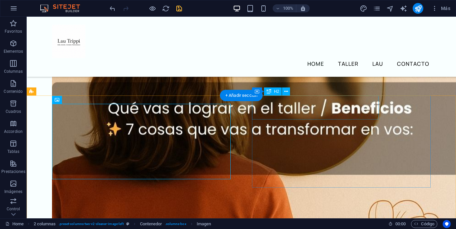
scroll to position [750, 0]
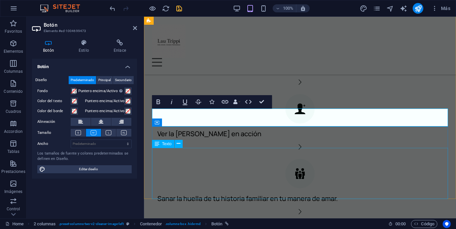
scroll to position [1083, 0]
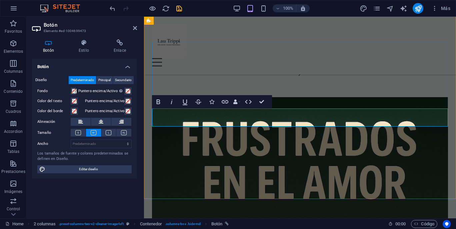
click at [74, 90] on span at bounding box center [73, 90] width 5 height 5
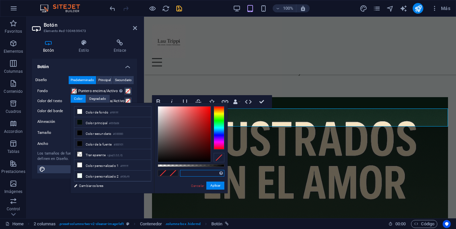
click at [187, 171] on input "text" at bounding box center [202, 173] width 44 height 7
paste input "#FF6900"
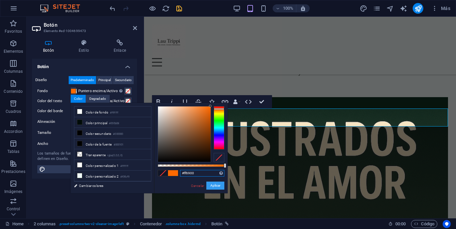
type input "#ff6900"
click at [215, 186] on button "Aplicar" at bounding box center [215, 185] width 18 height 8
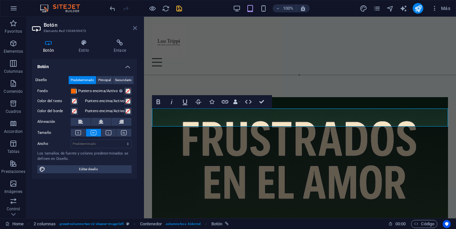
click at [134, 29] on icon at bounding box center [135, 27] width 4 height 5
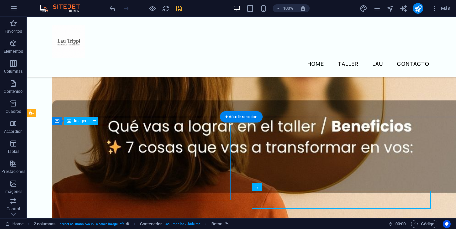
scroll to position [722, 0]
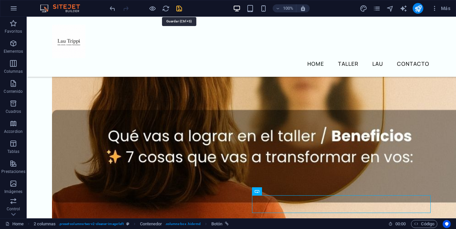
click at [178, 8] on icon "save" at bounding box center [179, 9] width 8 height 8
checkbox input "false"
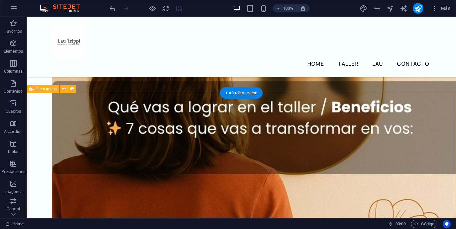
scroll to position [750, 0]
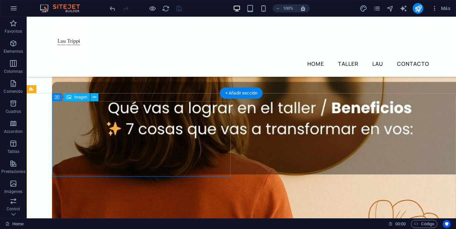
select select "%"
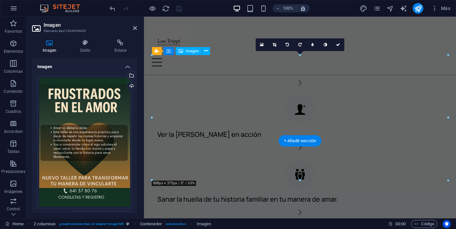
scroll to position [945, 0]
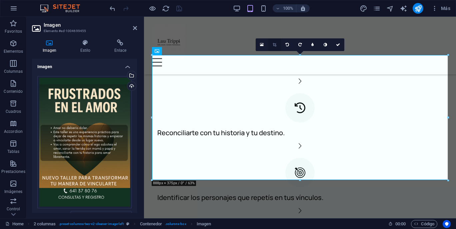
click at [275, 46] on icon at bounding box center [275, 45] width 4 height 4
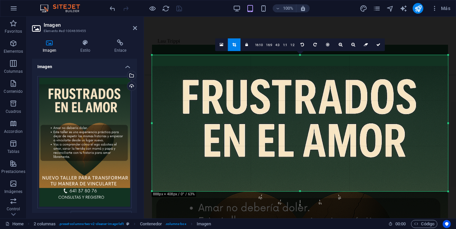
drag, startPoint x: 299, startPoint y: 179, endPoint x: 300, endPoint y: 190, distance: 11.1
click at [300, 190] on div at bounding box center [300, 191] width 296 height 2
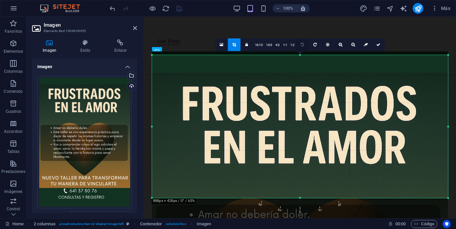
drag, startPoint x: 300, startPoint y: 55, endPoint x: 298, endPoint y: 48, distance: 6.6
click at [298, 55] on div "180 170 160 150 140 130 120 110 100 90 80 70 60 50 40 30 20 10 0 -10 -20 -30 -4…" at bounding box center [300, 126] width 296 height 143
click at [133, 28] on icon at bounding box center [135, 27] width 4 height 5
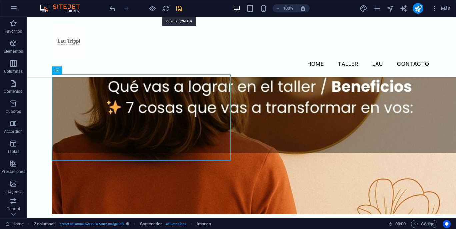
click at [181, 6] on icon "save" at bounding box center [179, 9] width 8 height 8
checkbox input "false"
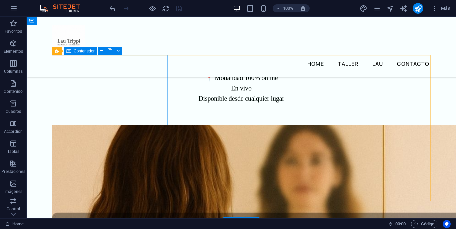
scroll to position [618, 0]
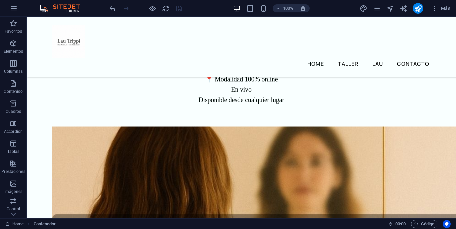
drag, startPoint x: 412, startPoint y: 161, endPoint x: 369, endPoint y: 158, distance: 43.1
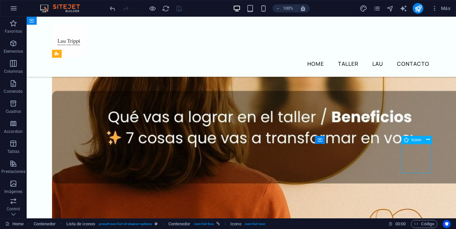
select select "xMidYMid"
select select "px"
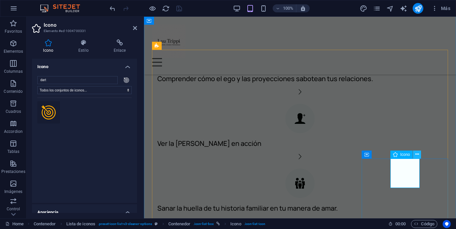
click at [416, 155] on icon at bounding box center [418, 154] width 4 height 7
click at [417, 155] on icon at bounding box center [418, 154] width 4 height 7
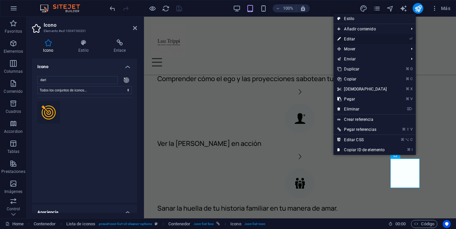
click at [354, 39] on link "⏎ Editar" at bounding box center [361, 39] width 57 height 10
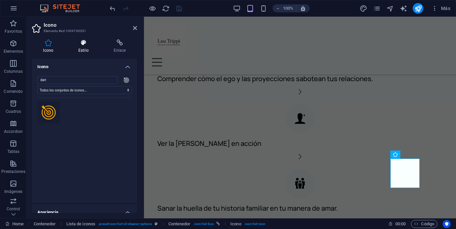
click at [84, 46] on h4 "Estilo" at bounding box center [84, 46] width 35 height 14
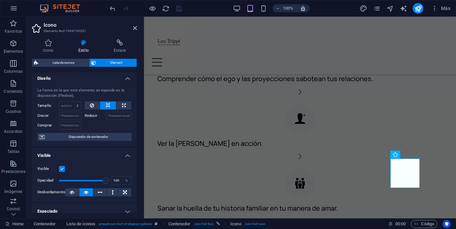
scroll to position [0, 0]
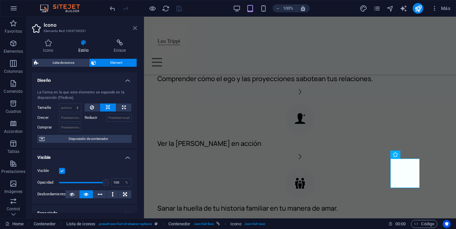
click at [133, 29] on icon at bounding box center [135, 27] width 4 height 5
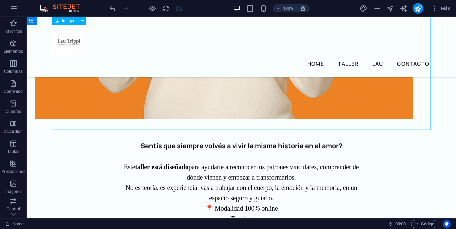
scroll to position [496, 0]
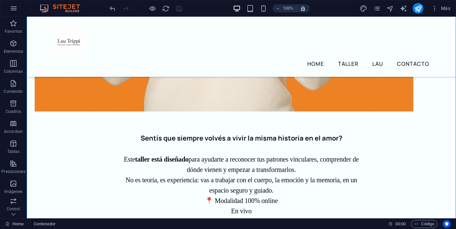
drag, startPoint x: 128, startPoint y: 167, endPoint x: 120, endPoint y: 155, distance: 14.6
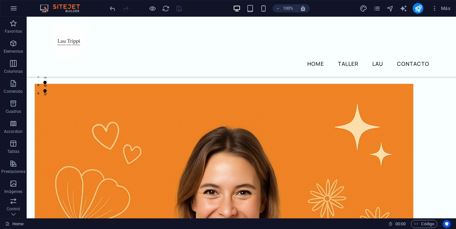
scroll to position [133, 0]
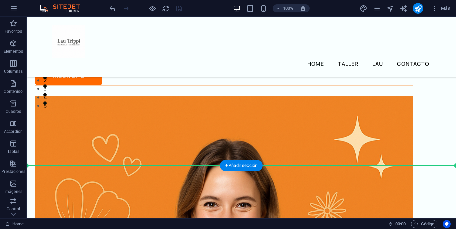
drag, startPoint x: 88, startPoint y: 168, endPoint x: 60, endPoint y: 143, distance: 38.0
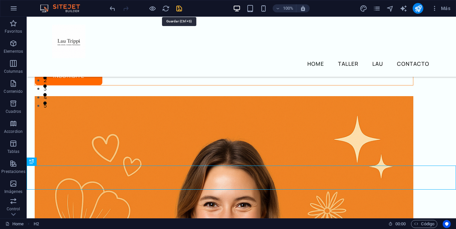
click at [178, 8] on icon "save" at bounding box center [179, 9] width 8 height 8
checkbox input "false"
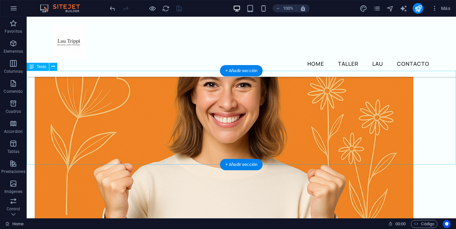
scroll to position [253, 0]
